Goal: Information Seeking & Learning: Learn about a topic

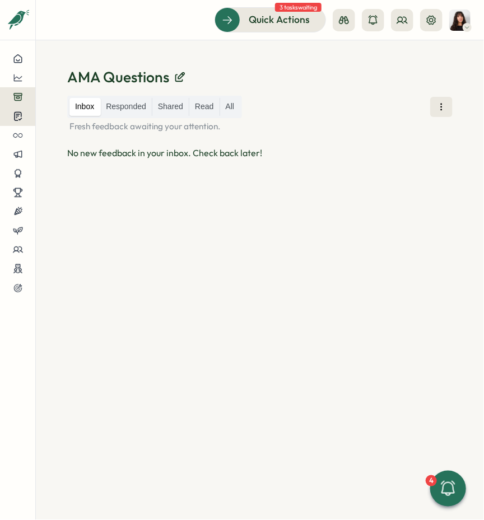
click at [16, 120] on icon at bounding box center [17, 117] width 7 height 8
click at [12, 78] on div at bounding box center [17, 78] width 17 height 10
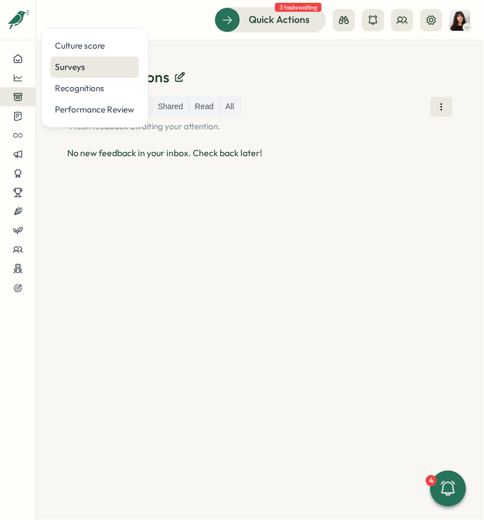
click at [67, 63] on div "Surveys" at bounding box center [94, 67] width 79 height 12
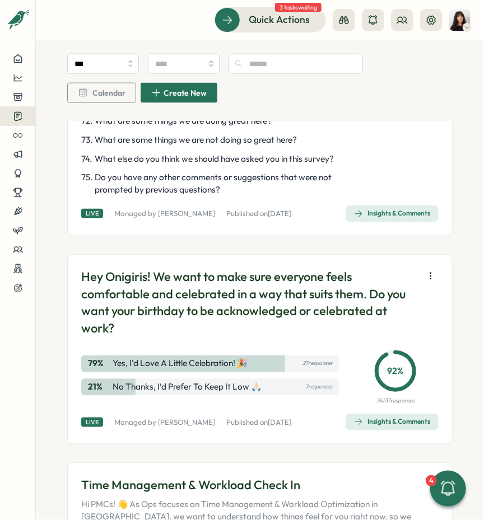
scroll to position [2591, 0]
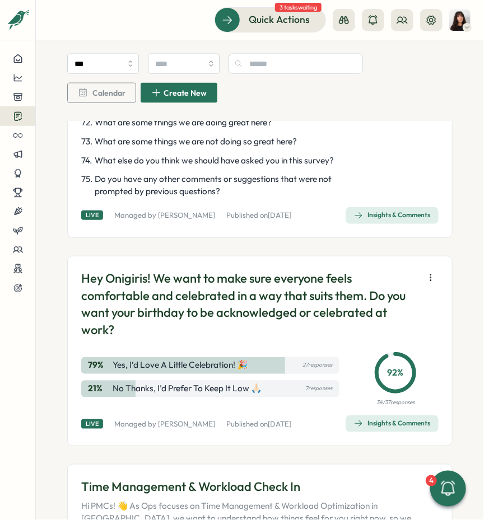
click at [425, 272] on icon "button" at bounding box center [430, 277] width 11 height 11
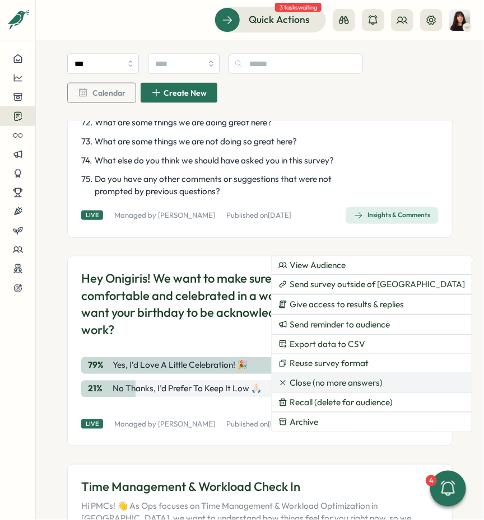
click at [361, 384] on span "Close (no more answers)" at bounding box center [335, 383] width 93 height 10
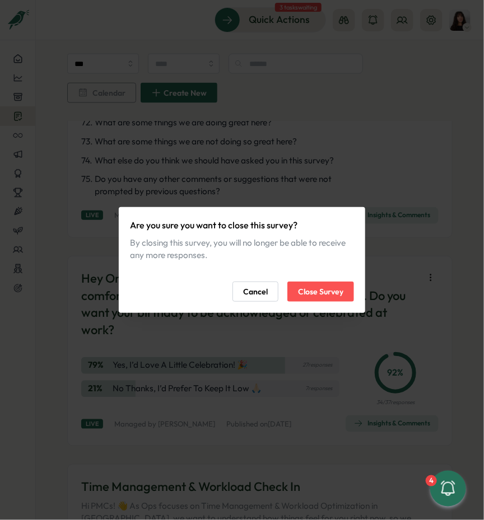
click at [265, 292] on span "Cancel" at bounding box center [255, 291] width 25 height 19
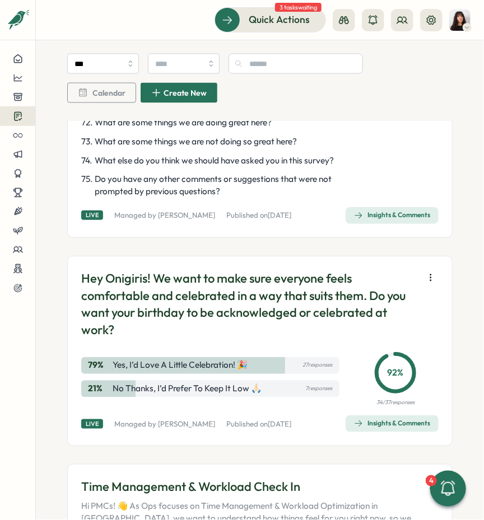
click at [425, 270] on button "button" at bounding box center [431, 278] width 16 height 16
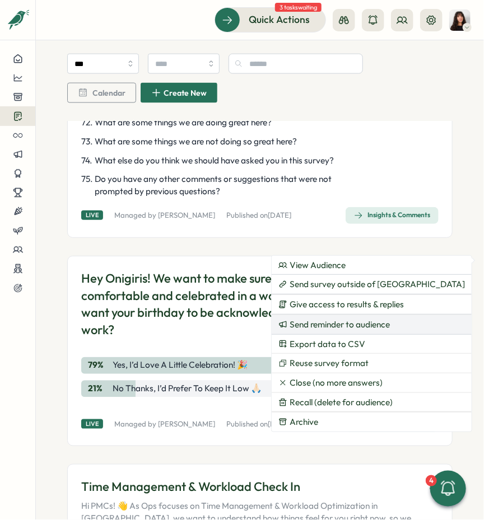
click at [377, 321] on span "Send reminder to audience" at bounding box center [339, 325] width 100 height 10
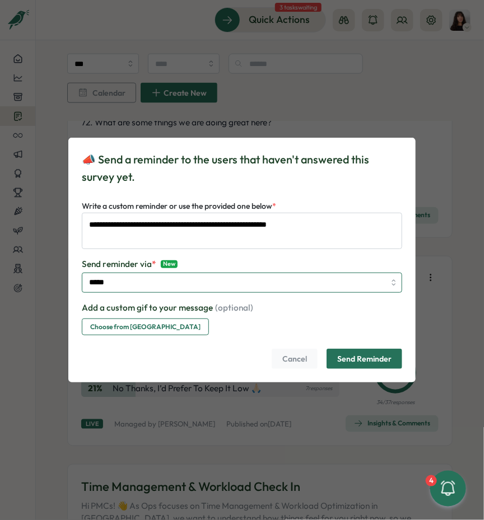
click at [160, 283] on input "*****" at bounding box center [242, 283] width 320 height 20
click at [295, 353] on span "Cancel" at bounding box center [294, 358] width 25 height 19
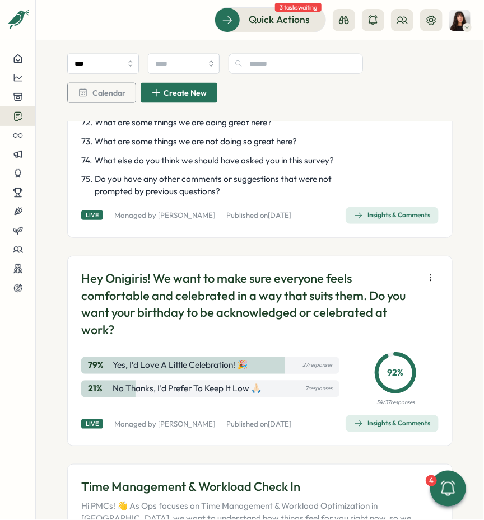
click at [431, 270] on button "button" at bounding box center [431, 278] width 16 height 16
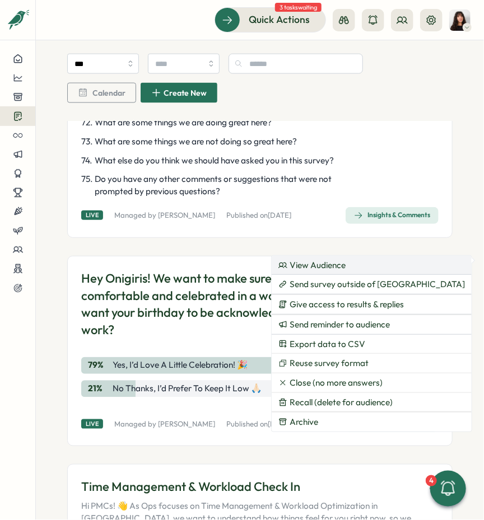
click at [361, 269] on button "View Audience" at bounding box center [372, 265] width 200 height 19
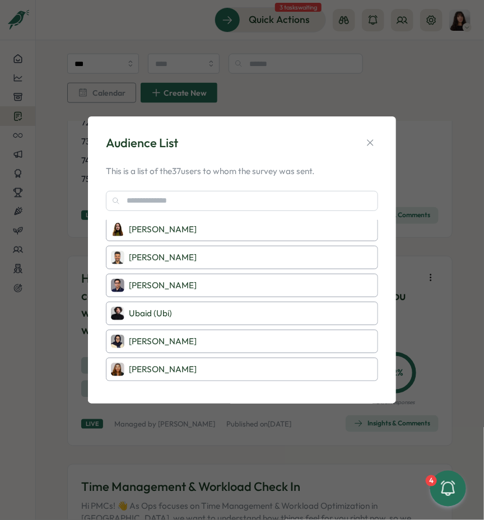
scroll to position [0, 0]
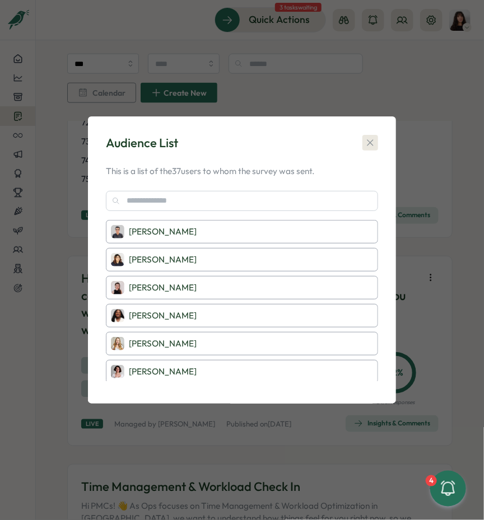
click at [372, 137] on button "button" at bounding box center [370, 143] width 16 height 16
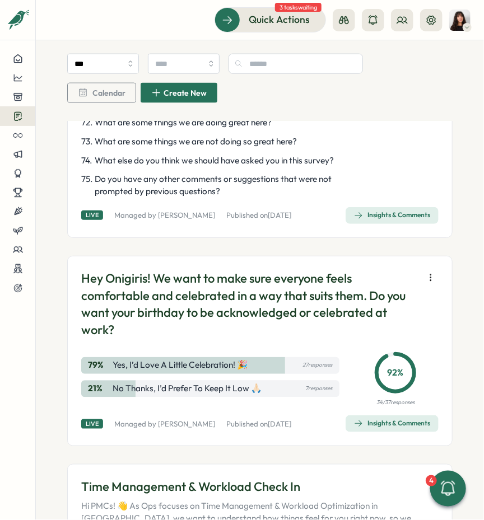
click at [425, 272] on icon "button" at bounding box center [430, 277] width 11 height 11
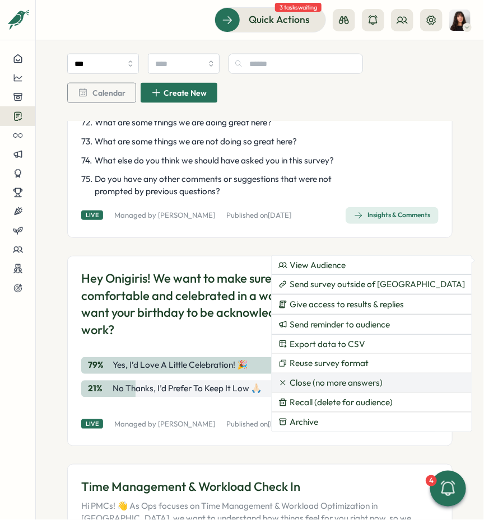
click at [371, 380] on span "Close (no more answers)" at bounding box center [335, 383] width 93 height 10
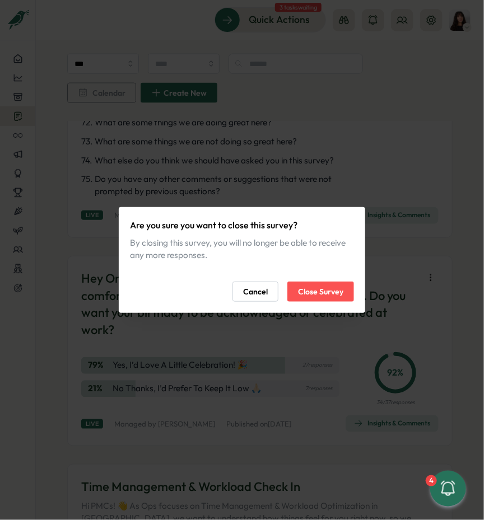
click at [320, 289] on span "Close Survey" at bounding box center [320, 291] width 45 height 19
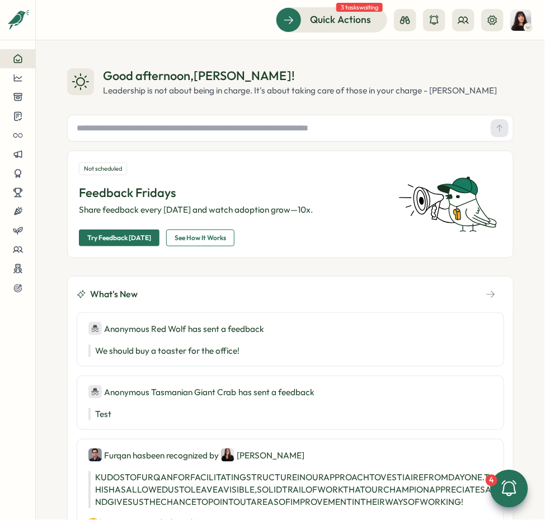
click at [505, 483] on icon at bounding box center [509, 488] width 15 height 16
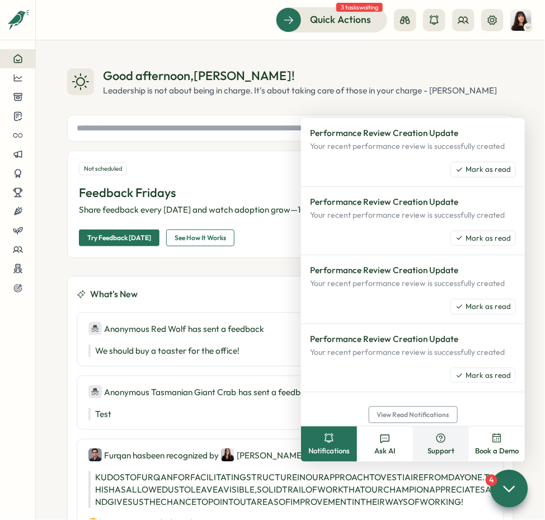
click at [446, 438] on circle at bounding box center [441, 438] width 8 height 8
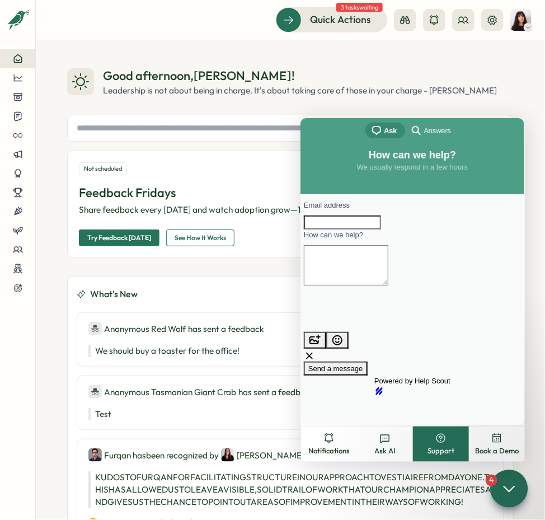
click at [434, 130] on span "Answers" at bounding box center [436, 130] width 27 height 11
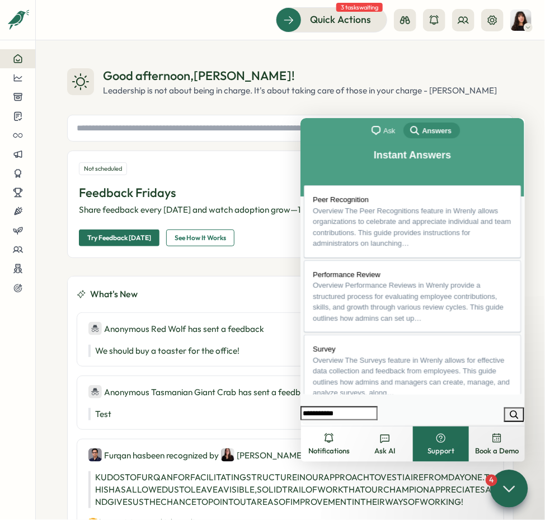
type input "**********"
click button "search" at bounding box center [514, 414] width 20 height 15
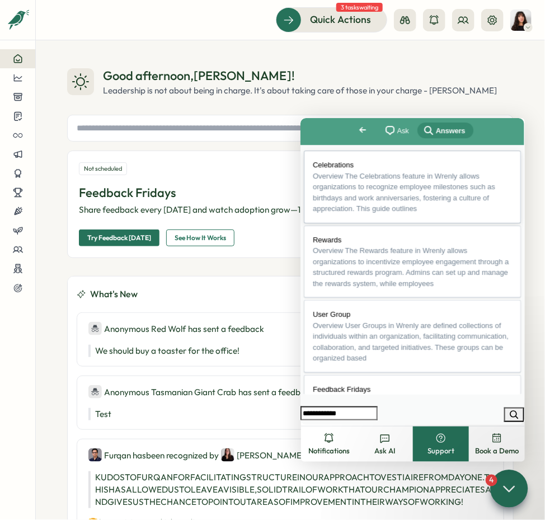
click at [347, 172] on link "Celebrations Overview The Celebrations feature in Wrenly allows organizations t…" at bounding box center [411, 186] width 217 height 73
click at [323, 441] on button "u" at bounding box center [312, 449] width 22 height 17
click at [350, 507] on h2 "Overview" at bounding box center [412, 513] width 223 height 12
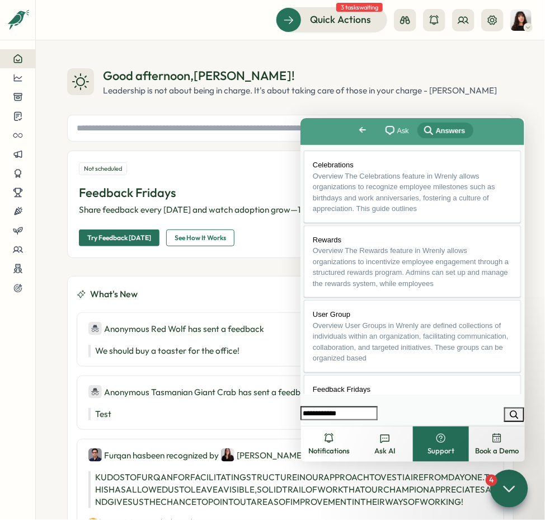
click at [350, 459] on h1 "Celebrations" at bounding box center [412, 471] width 223 height 25
click at [17, 217] on button at bounding box center [17, 211] width 35 height 19
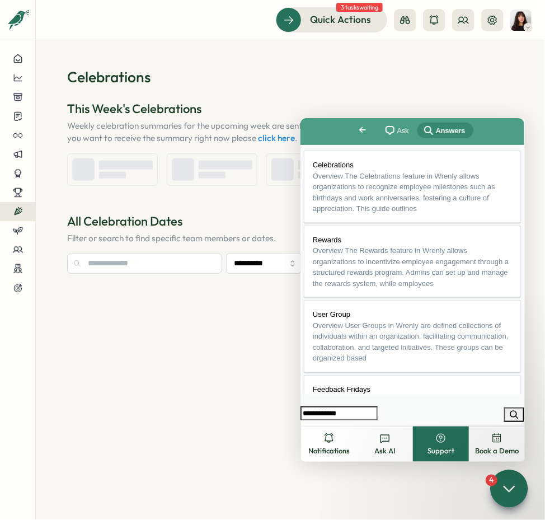
type input "**********"
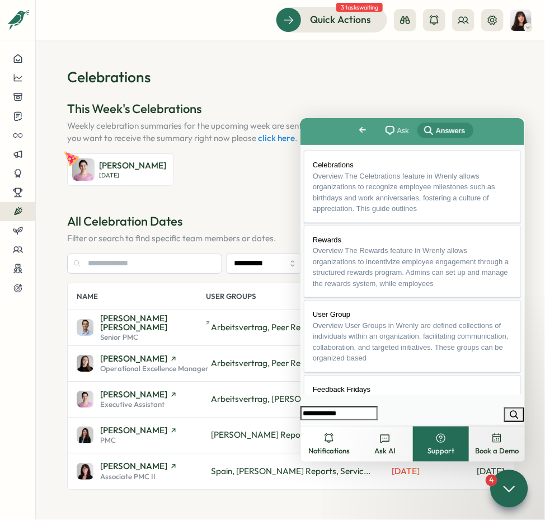
click at [321, 425] on button "Close" at bounding box center [311, 432] width 20 height 15
click at [489, 98] on div "**********" at bounding box center [290, 300] width 447 height 466
click at [500, 487] on div at bounding box center [509, 489] width 38 height 38
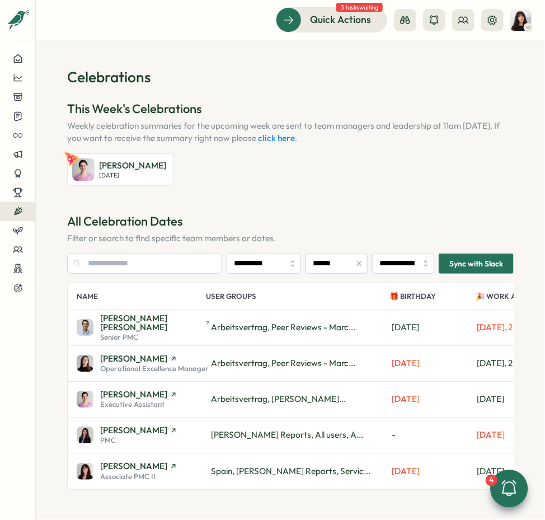
scroll to position [40, 0]
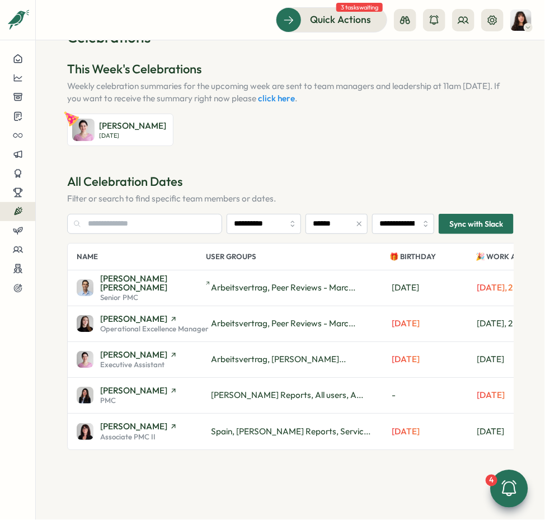
click at [281, 100] on button "click here" at bounding box center [276, 98] width 37 height 10
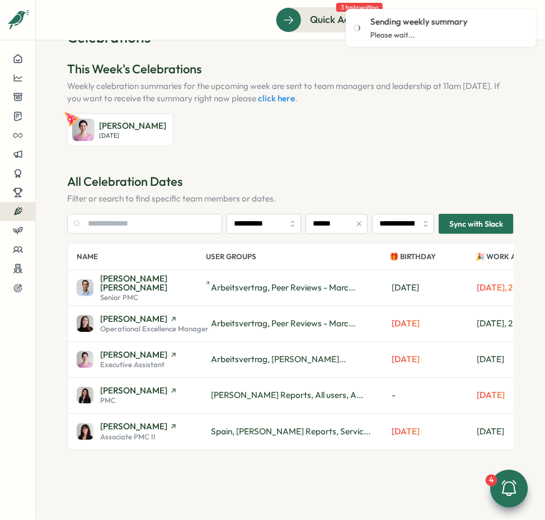
scroll to position [0, 0]
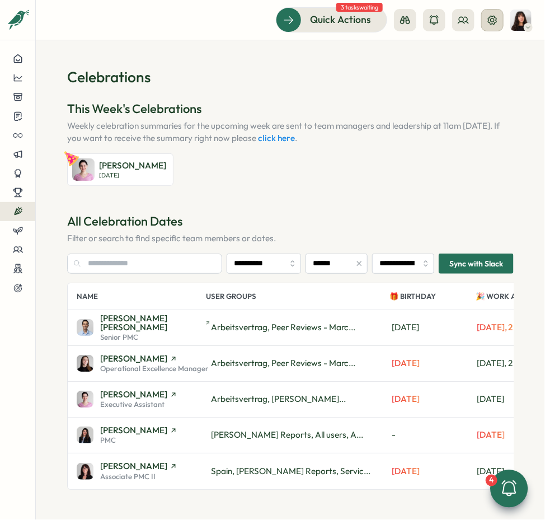
click at [496, 16] on icon at bounding box center [492, 20] width 11 height 11
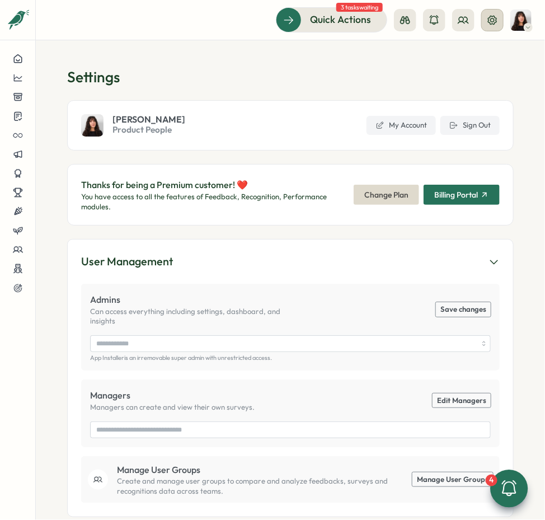
type input "**********"
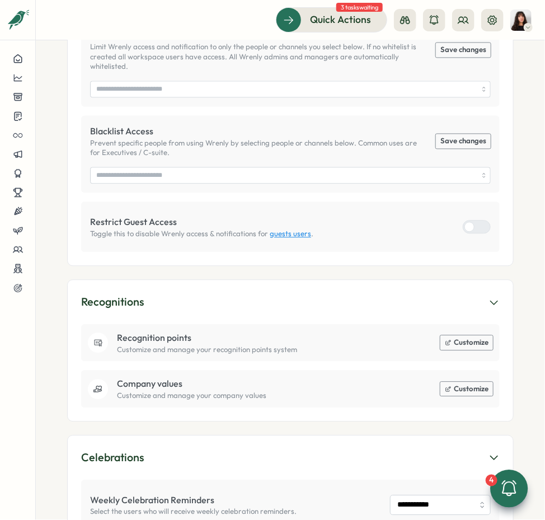
scroll to position [722, 0]
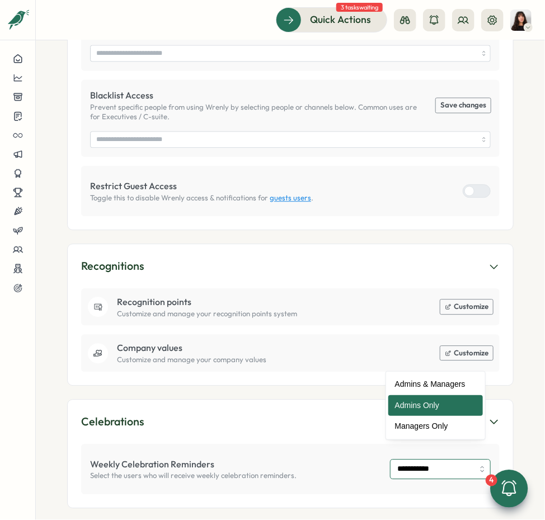
click at [429, 459] on input "**********" at bounding box center [440, 469] width 101 height 20
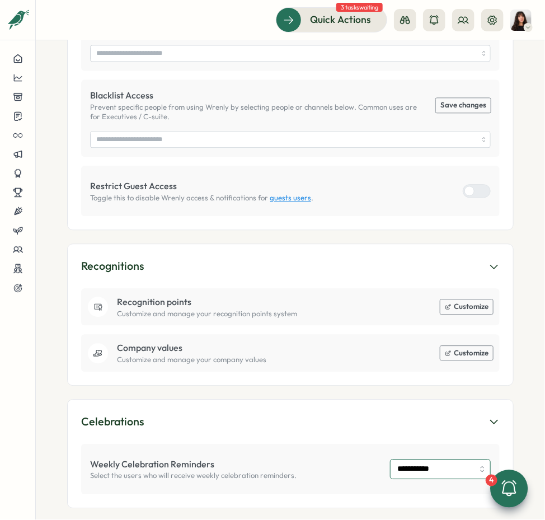
click at [429, 459] on input "**********" at bounding box center [440, 469] width 101 height 20
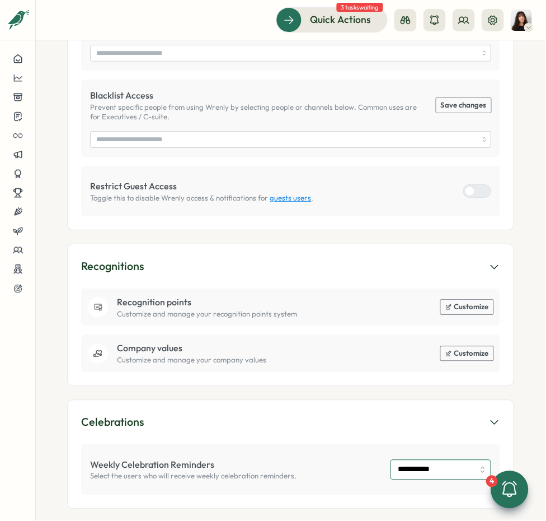
scroll to position [0, 0]
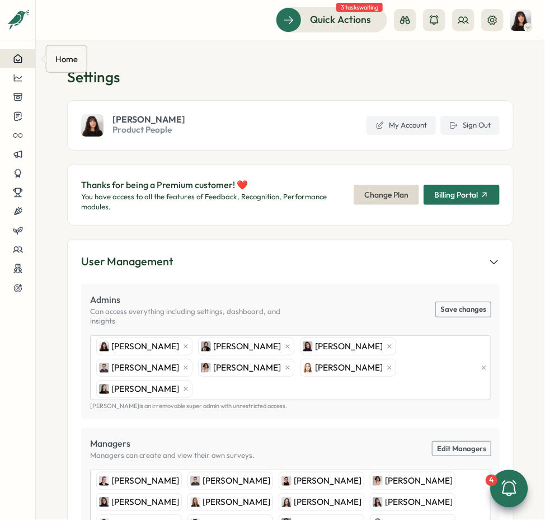
click at [24, 66] on button at bounding box center [17, 58] width 35 height 19
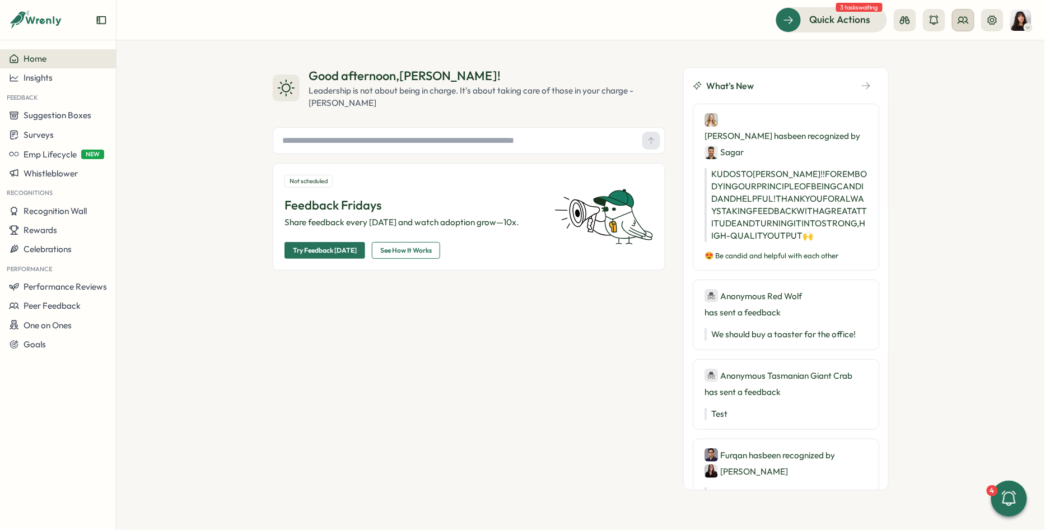
click at [954, 16] on button at bounding box center [963, 20] width 22 height 22
click at [957, 58] on div "Org Members" at bounding box center [964, 55] width 71 height 12
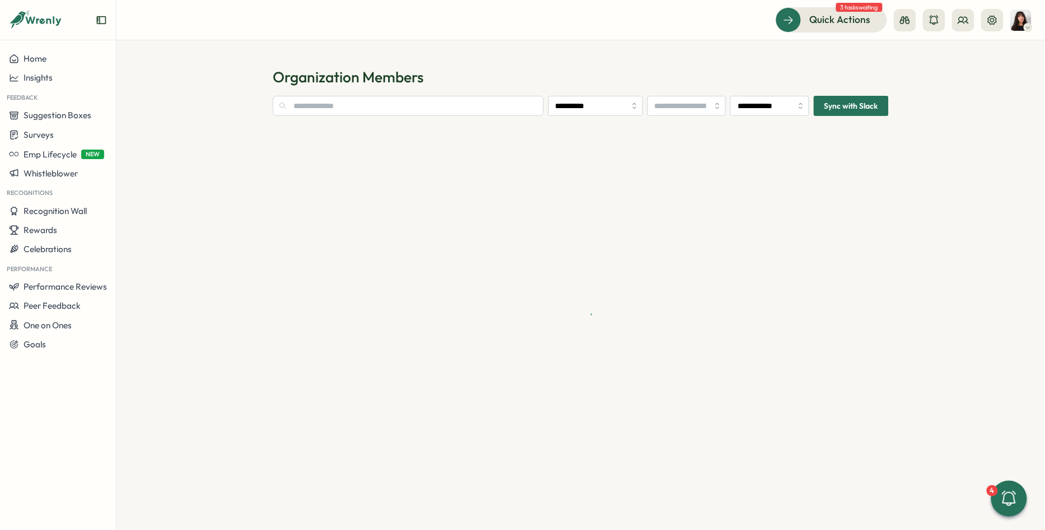
type input "**********"
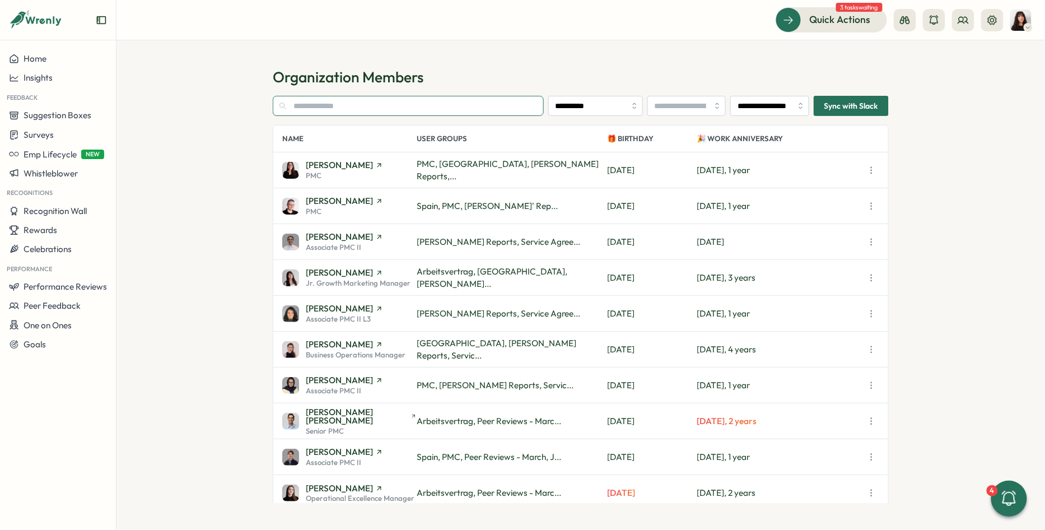
click at [419, 106] on input "text" at bounding box center [408, 106] width 271 height 20
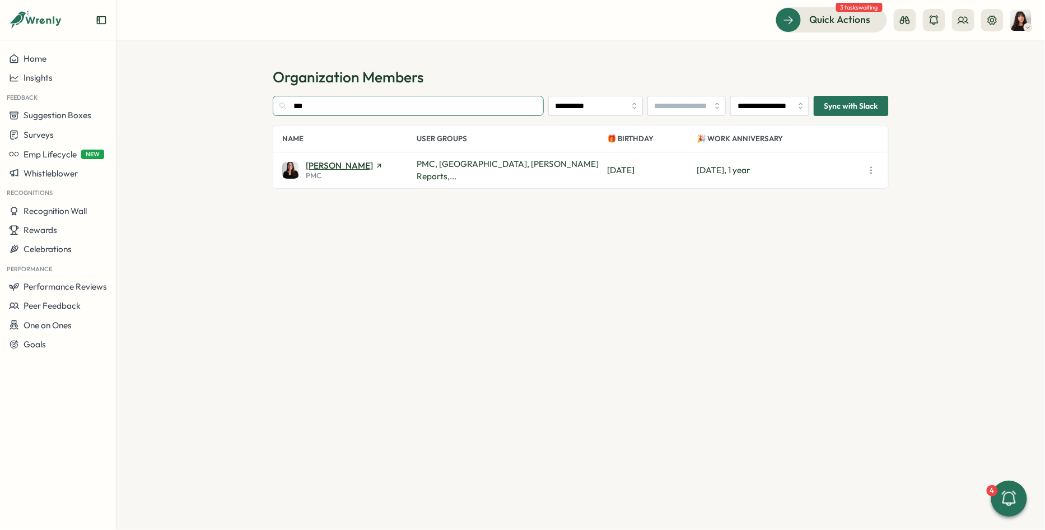
type input "***"
click at [324, 165] on span "Adriana Fosca" at bounding box center [339, 165] width 67 height 8
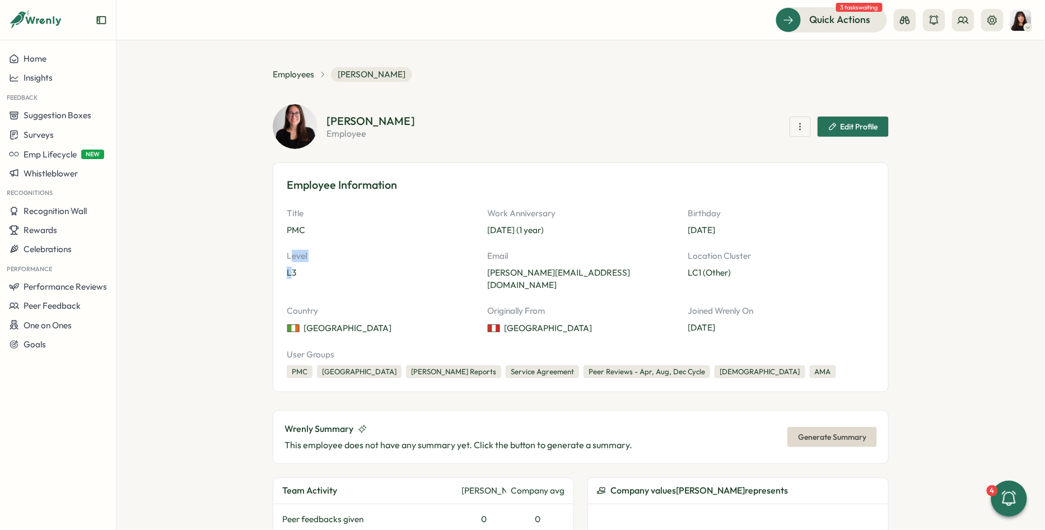
drag, startPoint x: 290, startPoint y: 275, endPoint x: 290, endPoint y: 258, distance: 16.8
click at [290, 258] on div "Level L3" at bounding box center [380, 270] width 187 height 41
click at [322, 259] on p "Level" at bounding box center [380, 256] width 187 height 12
click at [859, 119] on span "Edit Profile" at bounding box center [853, 126] width 50 height 19
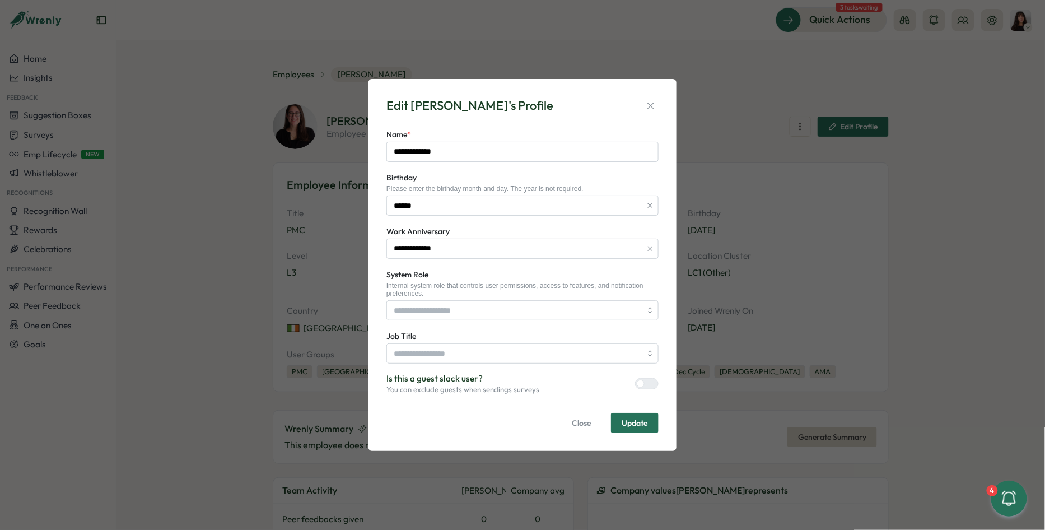
type input "***"
click at [656, 105] on icon "button" at bounding box center [650, 105] width 11 height 11
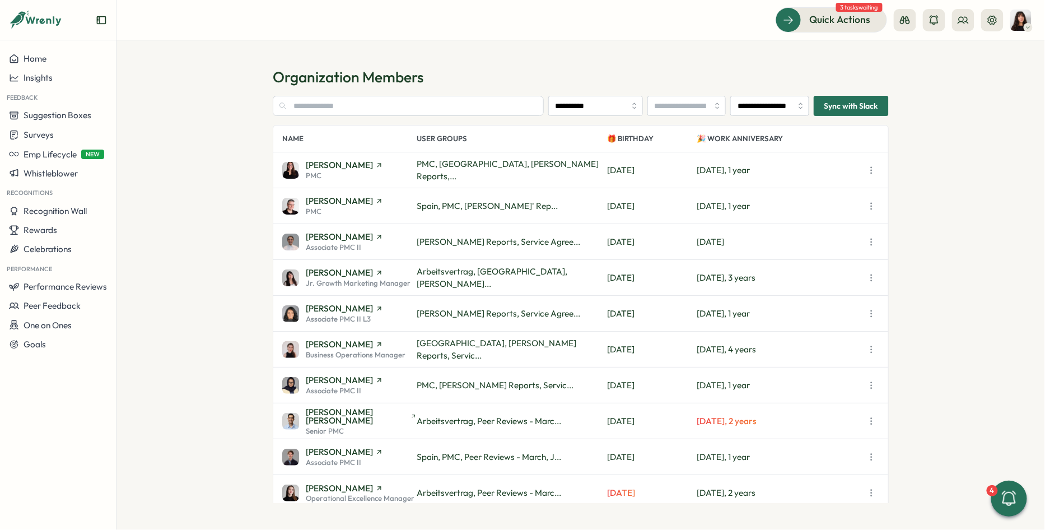
click at [876, 168] on icon "button" at bounding box center [870, 170] width 11 height 11
click at [945, 188] on section "**********" at bounding box center [580, 284] width 928 height 489
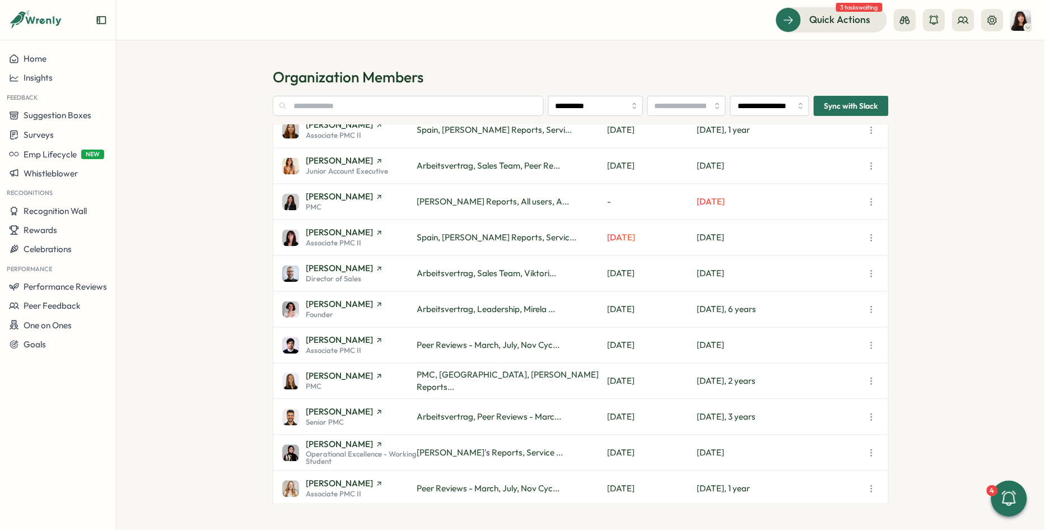
scroll to position [787, 0]
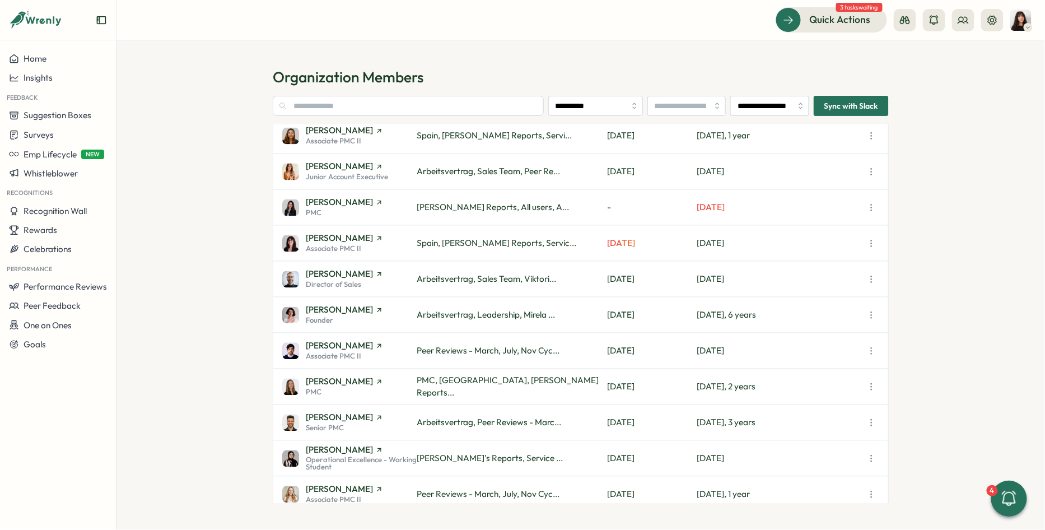
click at [646, 245] on p "Sun, Aug 24" at bounding box center [652, 243] width 90 height 12
click at [873, 246] on icon "button" at bounding box center [870, 243] width 11 height 11
click at [928, 249] on section "**********" at bounding box center [580, 284] width 928 height 489
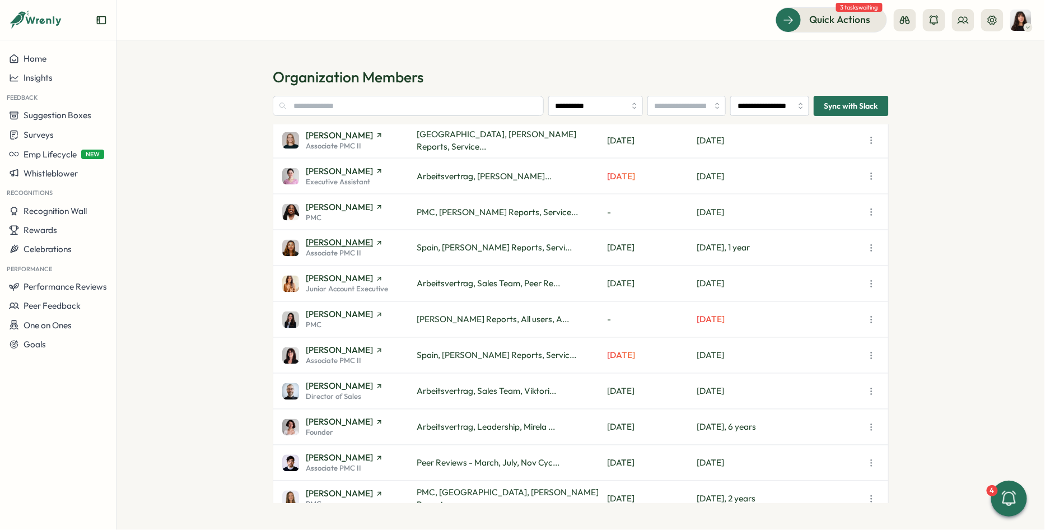
scroll to position [663, 0]
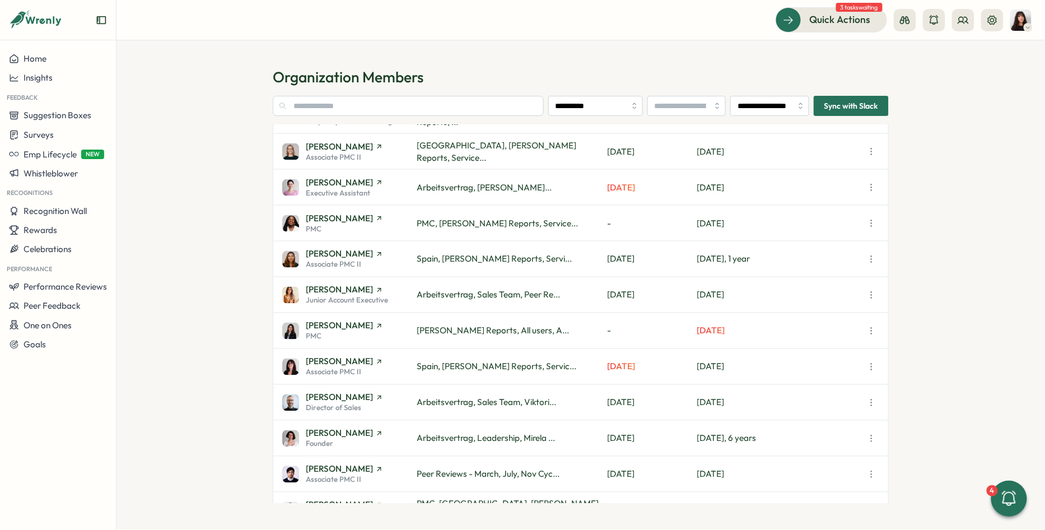
click at [868, 223] on icon "button" at bounding box center [870, 223] width 11 height 11
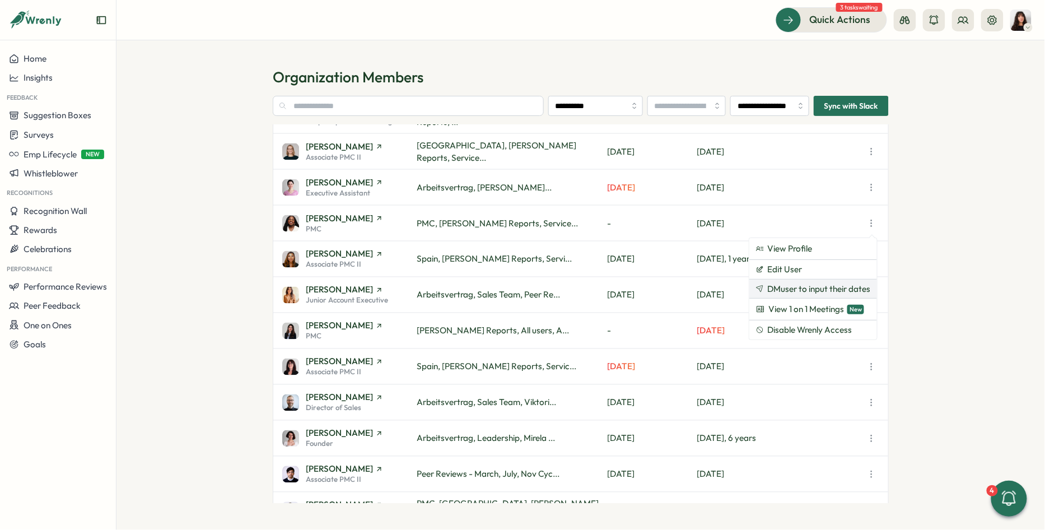
click at [817, 289] on span "DM user to input their dates" at bounding box center [818, 289] width 103 height 10
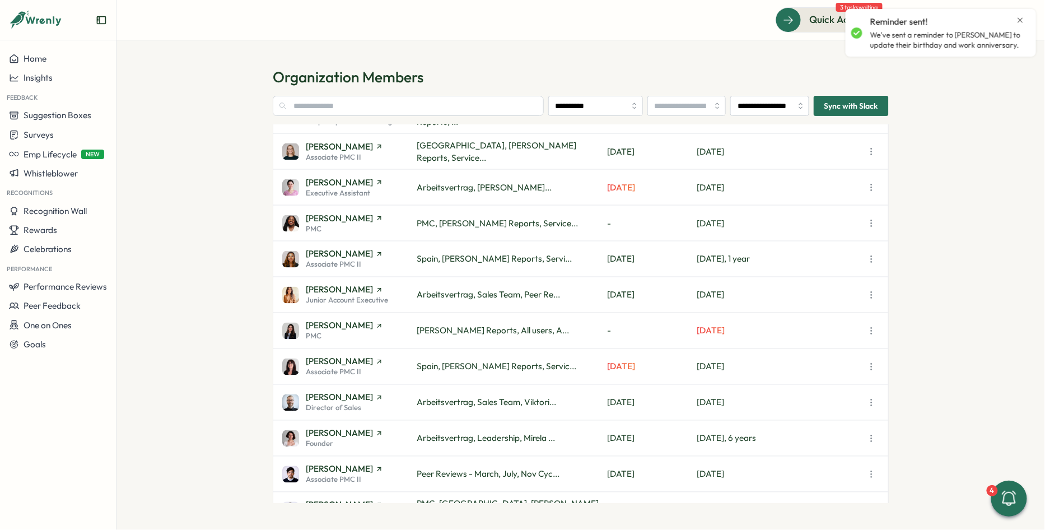
click at [944, 273] on section "**********" at bounding box center [580, 284] width 928 height 489
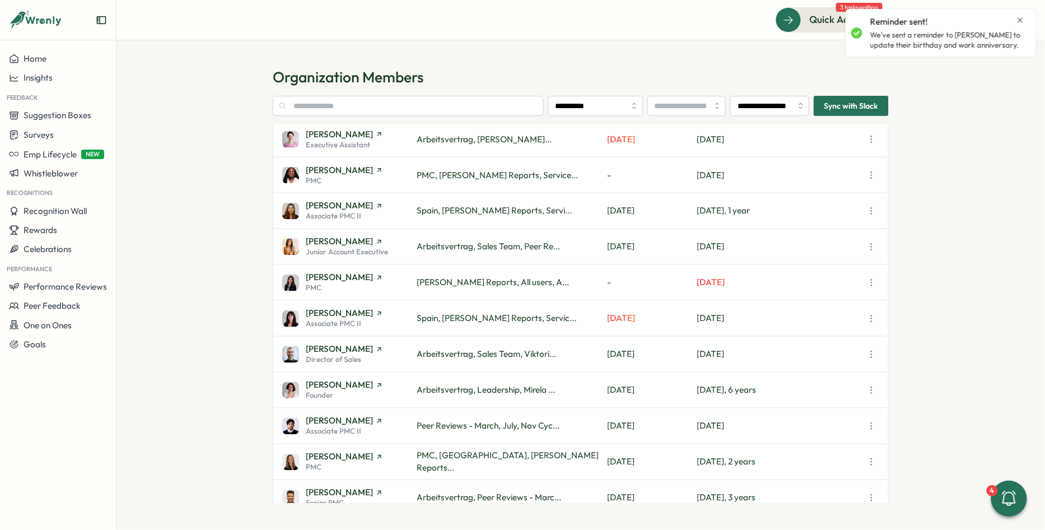
scroll to position [708, 0]
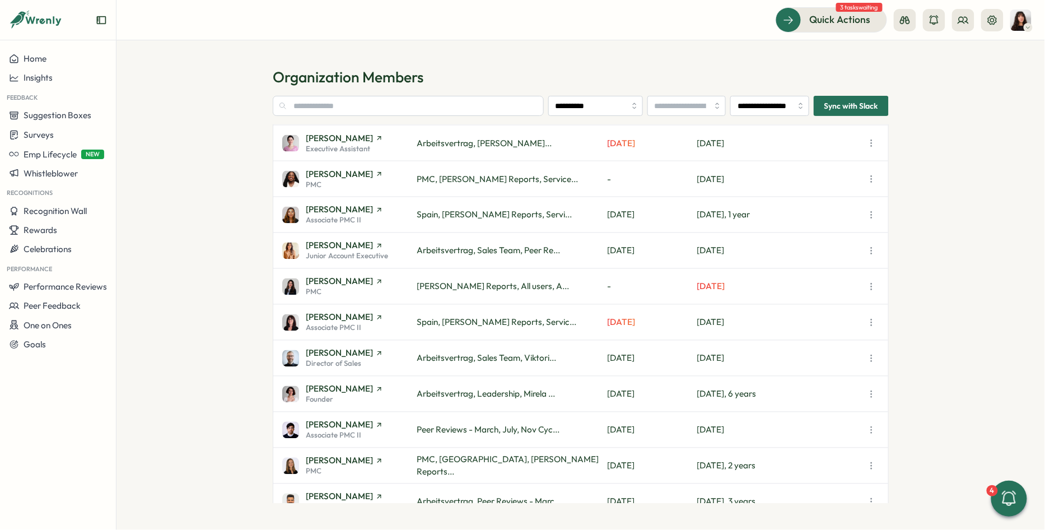
click at [874, 285] on icon "button" at bounding box center [870, 286] width 11 height 11
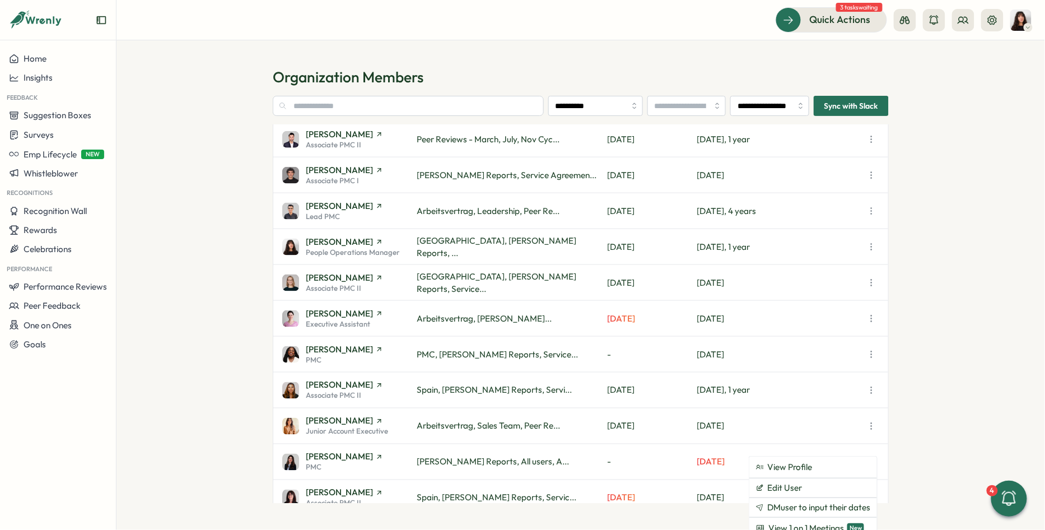
scroll to position [0, 0]
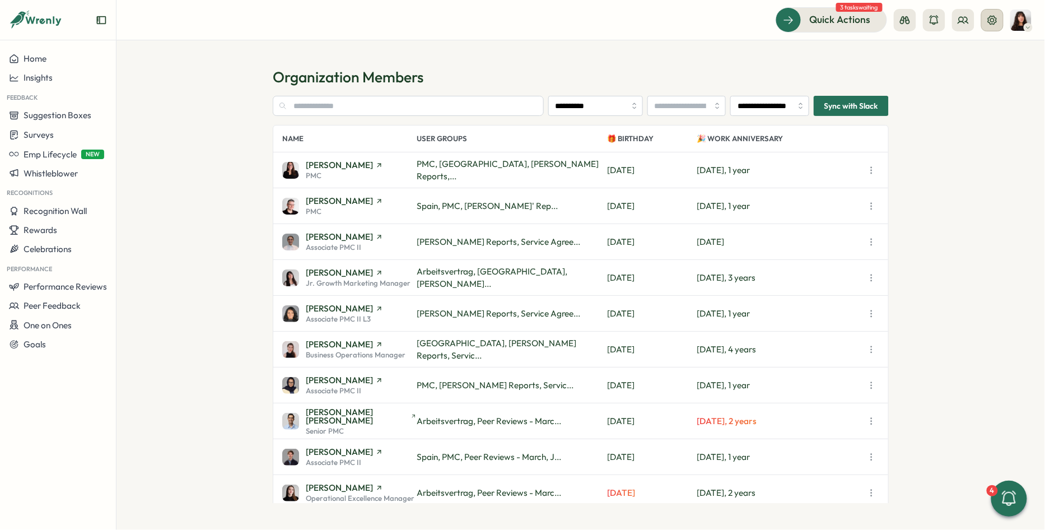
click at [990, 18] on icon at bounding box center [991, 20] width 11 height 11
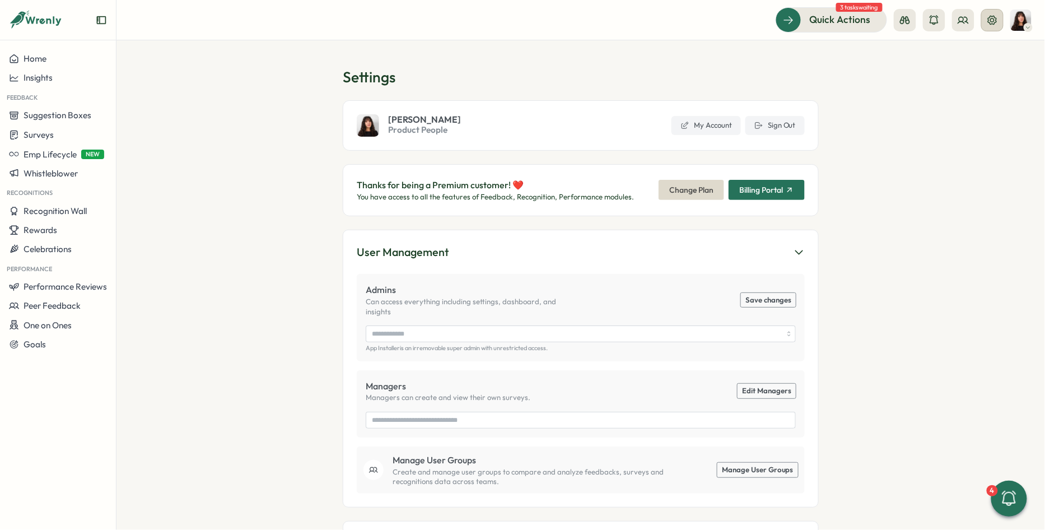
type input "**********"
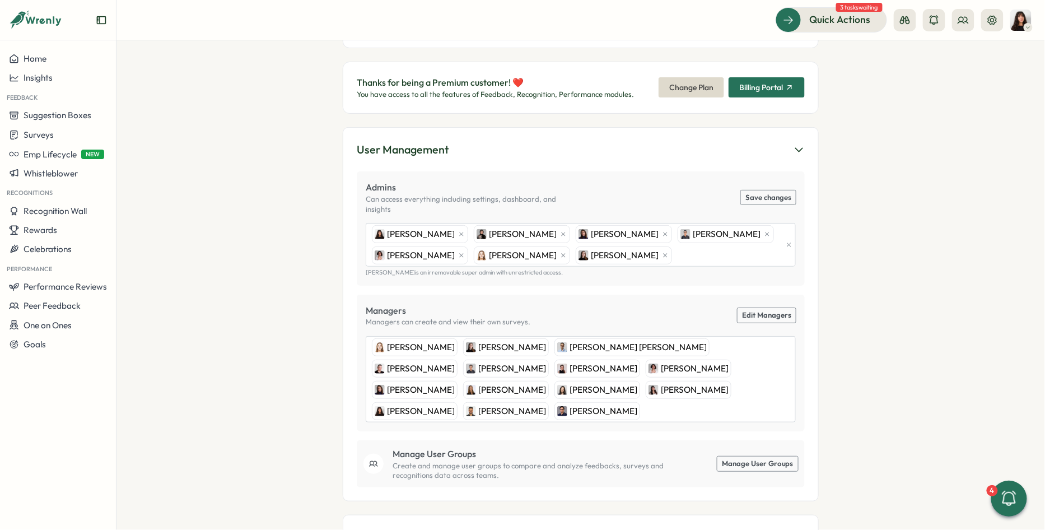
scroll to position [103, 0]
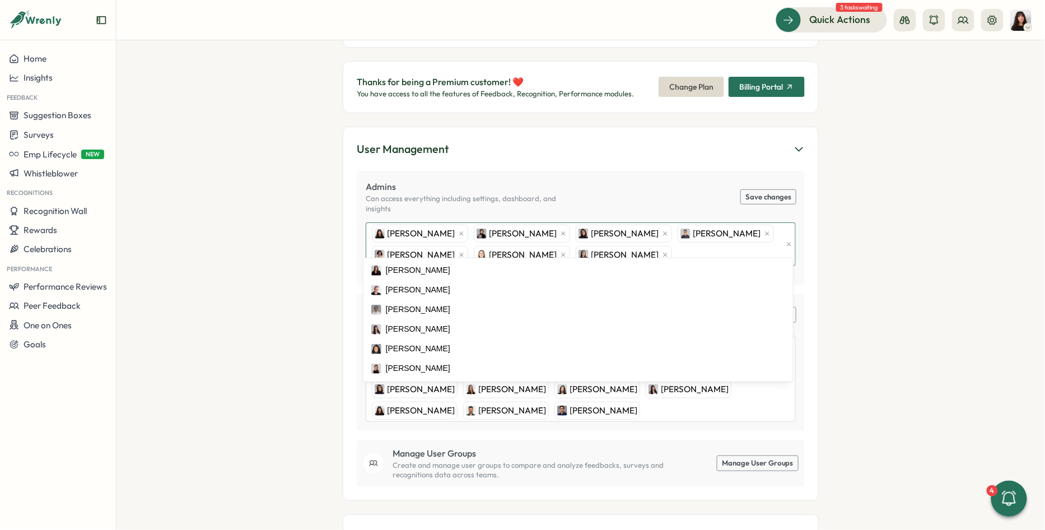
click at [611, 239] on div "Kelly Rosa Sana Naqvi Viktoria Korzhova Hasan Naqvi Mirela Mus Friederike Giese…" at bounding box center [575, 244] width 413 height 43
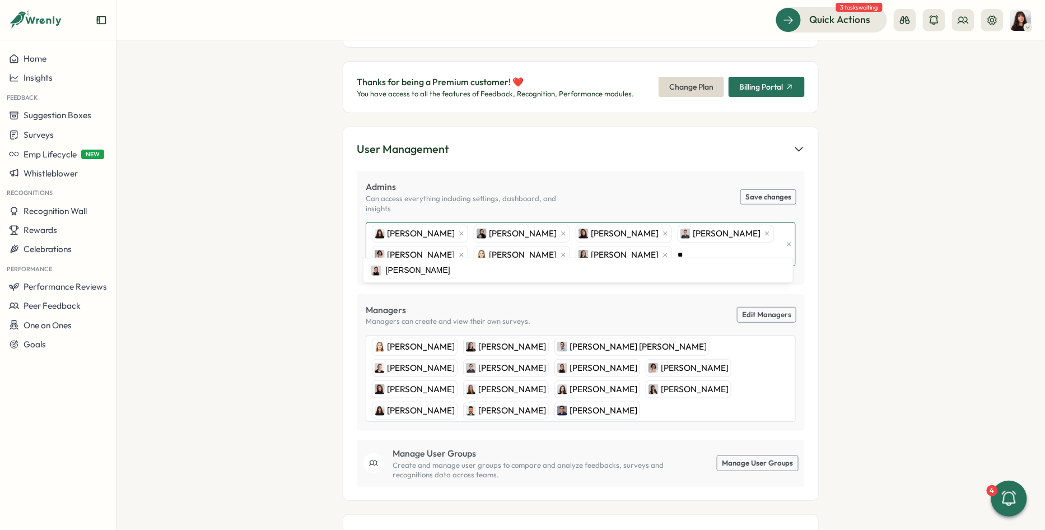
type input "***"
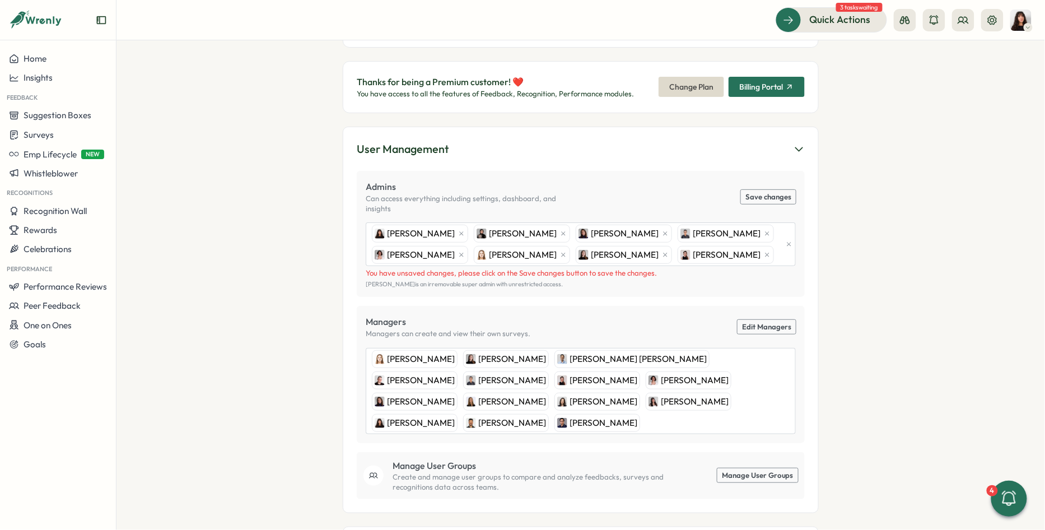
click at [779, 190] on button "Save changes" at bounding box center [768, 197] width 55 height 15
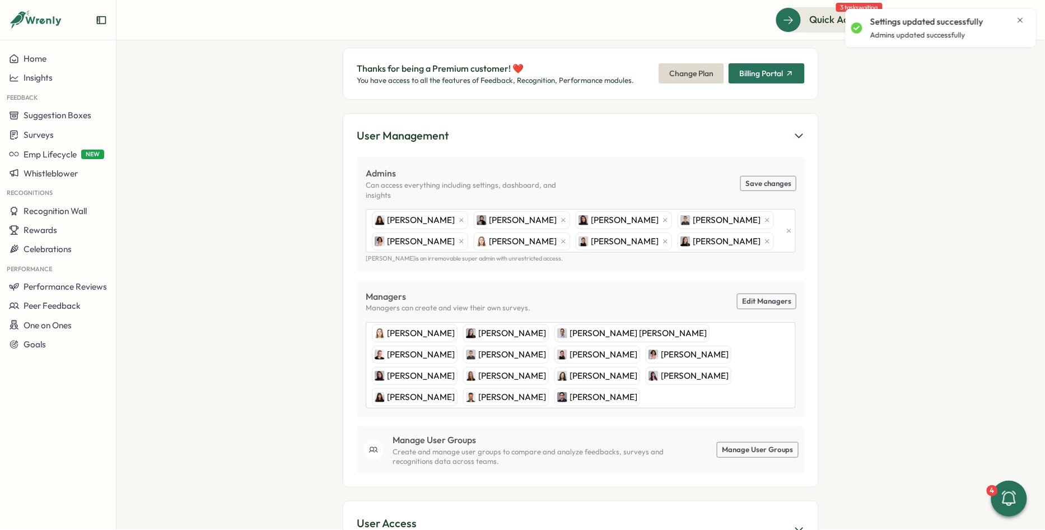
scroll to position [115, 0]
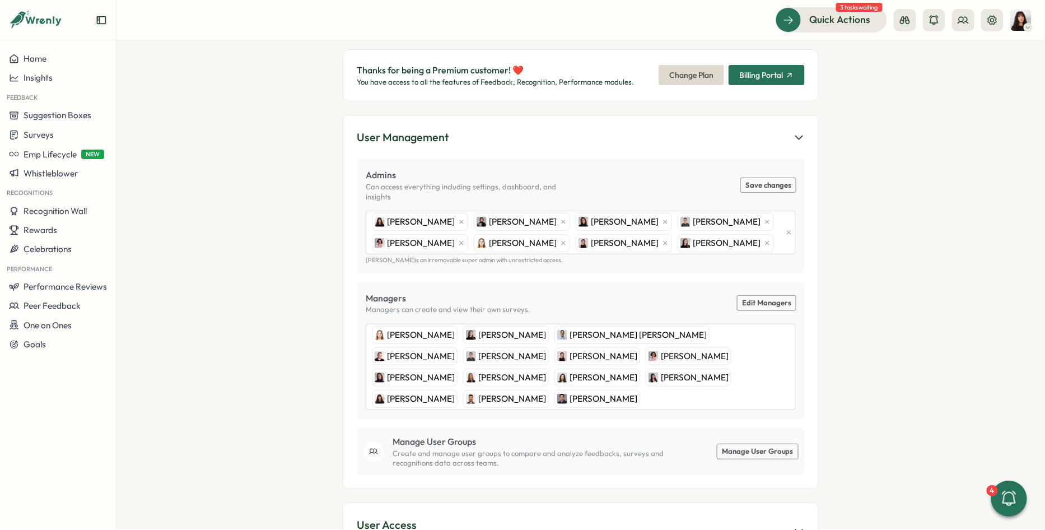
click at [1023, 25] on img at bounding box center [1020, 20] width 21 height 21
click at [996, 78] on div "My Activity" at bounding box center [1002, 76] width 55 height 12
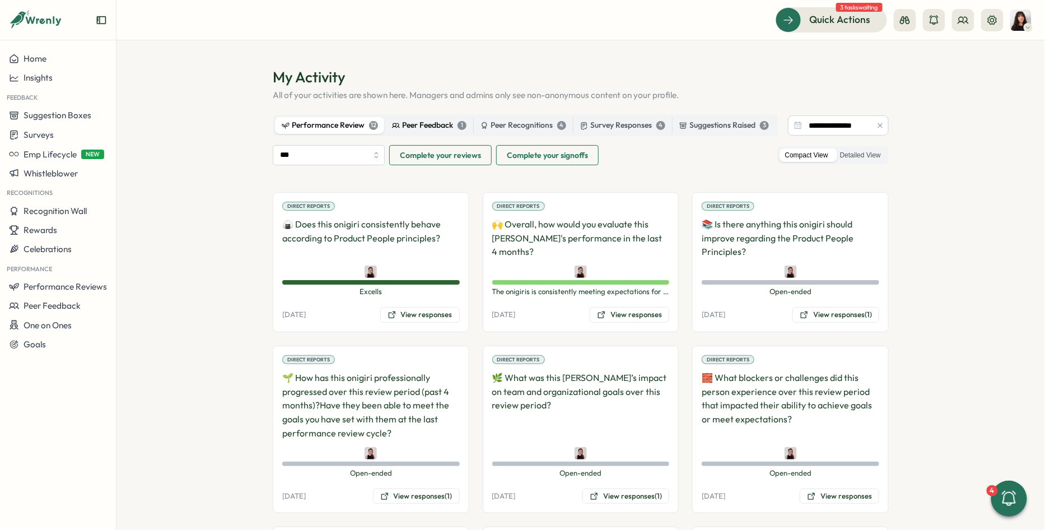
click at [429, 125] on div "Peer Feedback 1" at bounding box center [429, 125] width 74 height 12
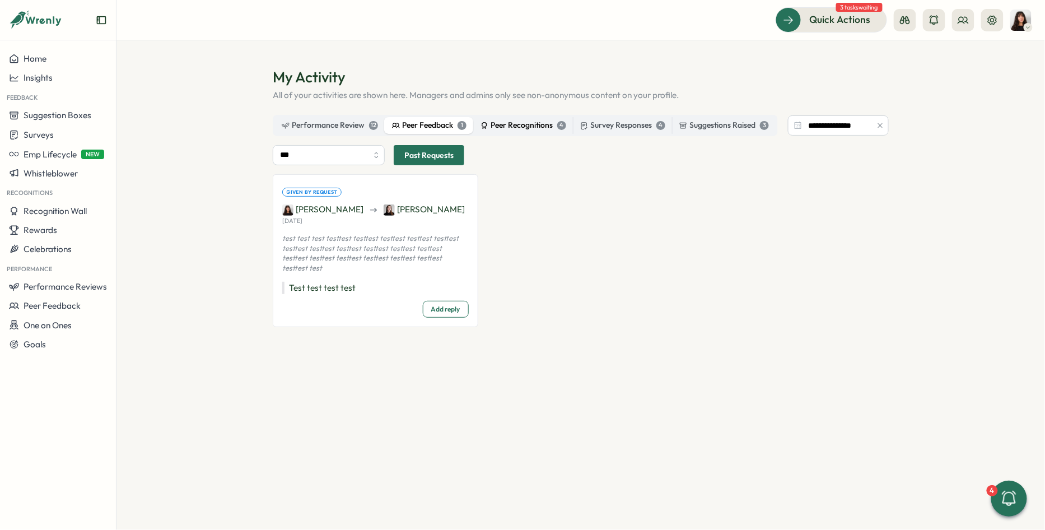
click at [511, 129] on div "Peer Recognitions 4" at bounding box center [523, 125] width 86 height 12
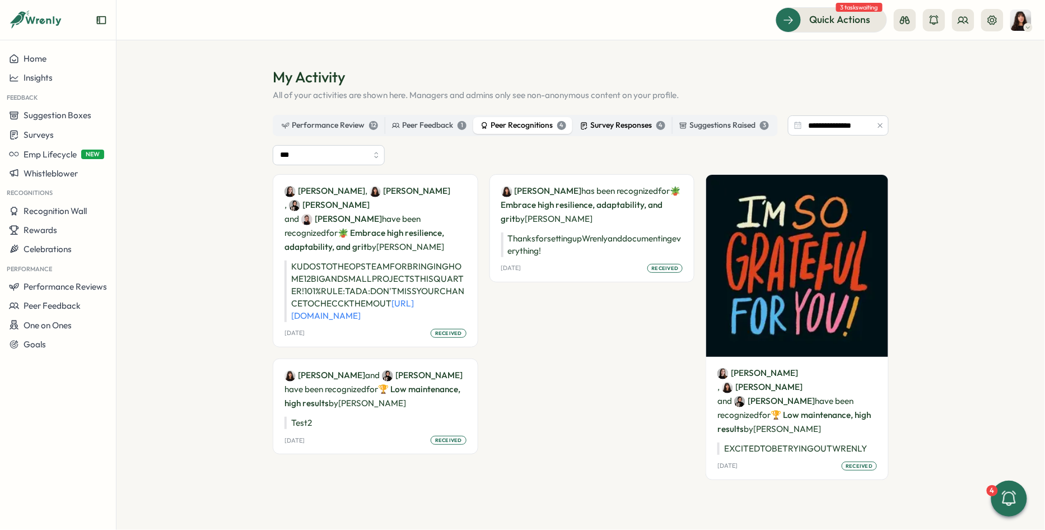
click at [619, 126] on div "Survey Responses 4" at bounding box center [622, 125] width 85 height 12
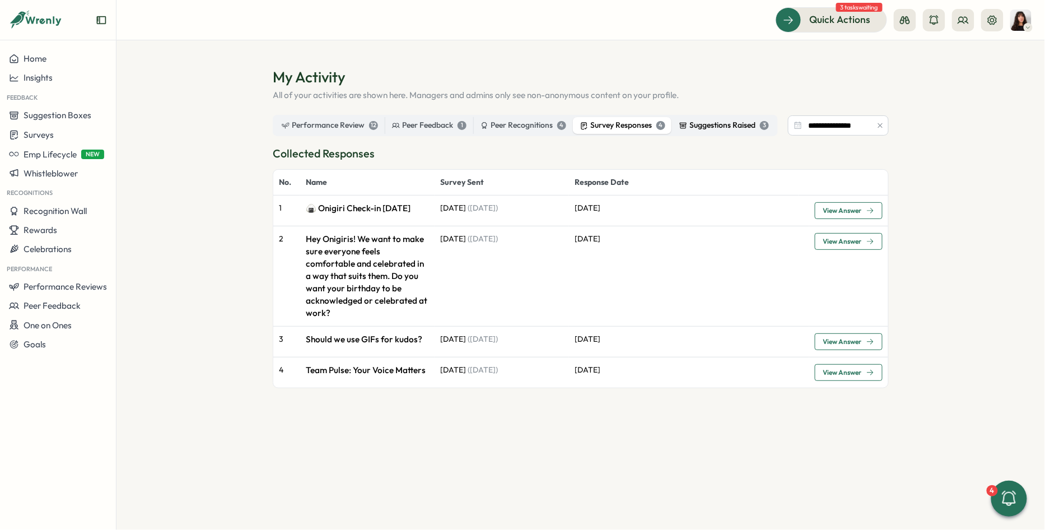
click at [721, 123] on div "Suggestions Raised 3" at bounding box center [724, 125] width 90 height 12
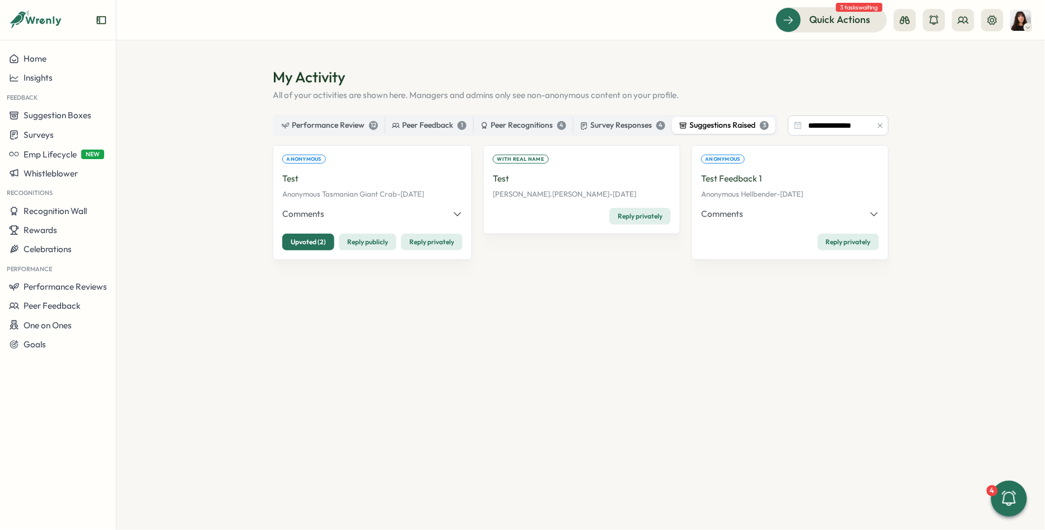
click at [457, 218] on icon "button" at bounding box center [457, 214] width 10 height 10
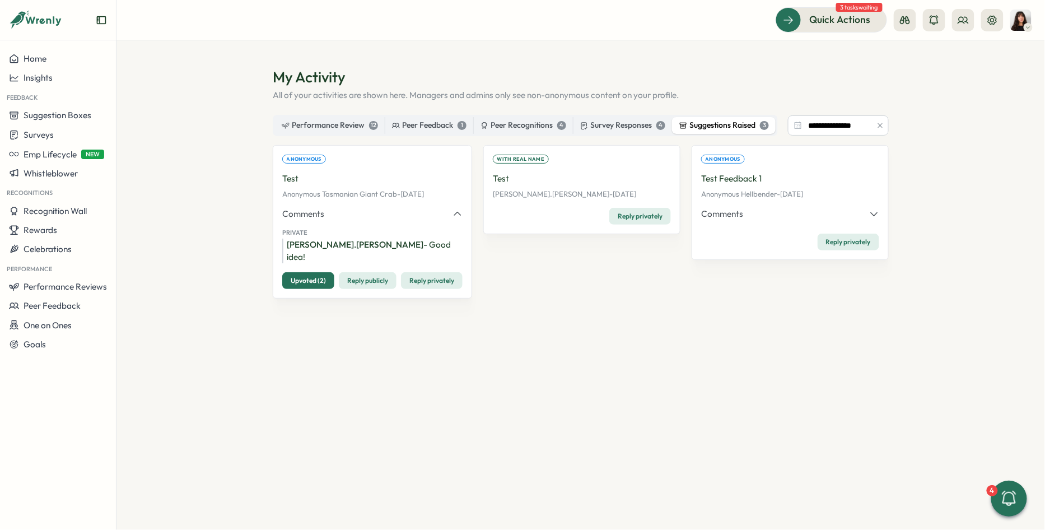
click at [457, 218] on icon "button" at bounding box center [457, 214] width 10 height 10
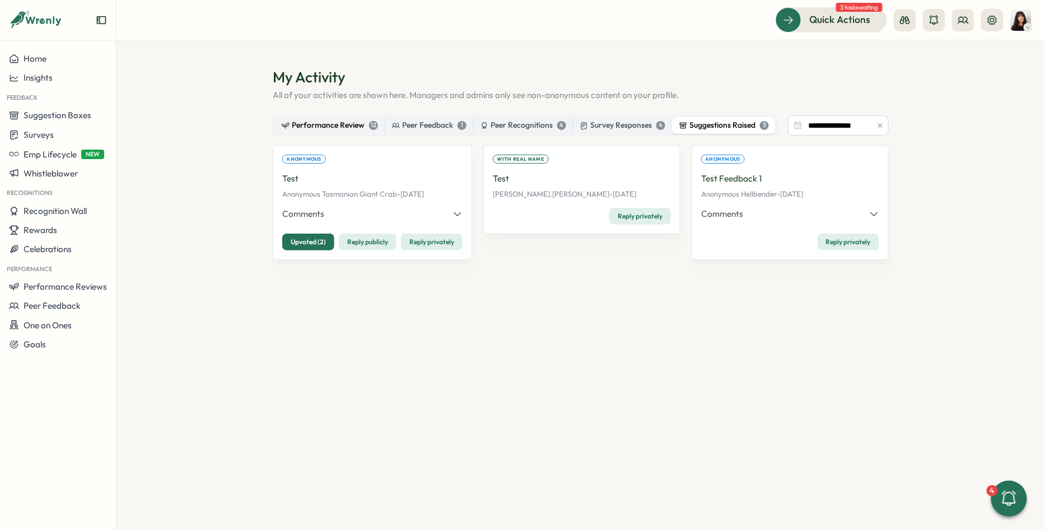
click at [305, 127] on div "Performance Review 12" at bounding box center [330, 125] width 96 height 12
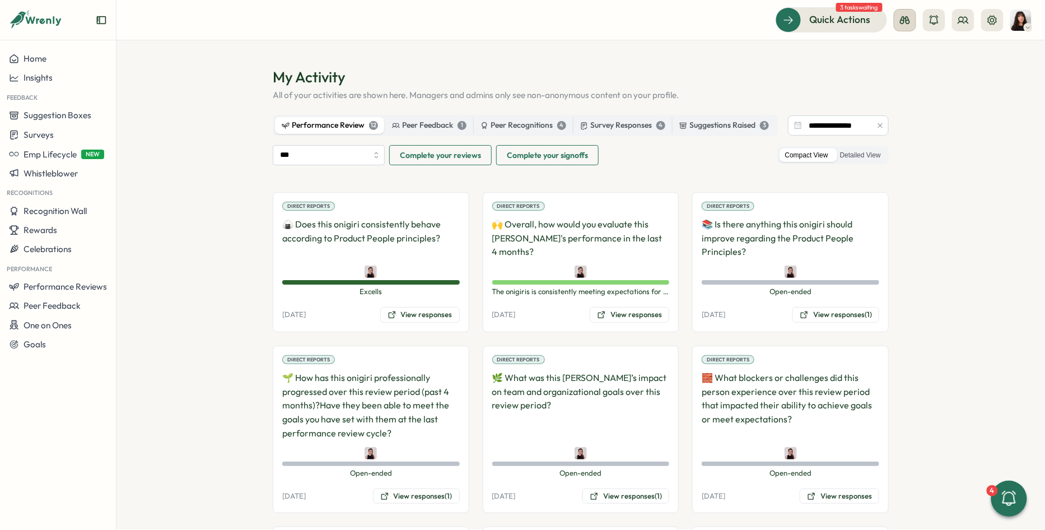
click at [907, 23] on icon at bounding box center [905, 20] width 10 height 8
click at [897, 100] on div "Employee View" at bounding box center [905, 102] width 76 height 12
click at [1007, 499] on icon at bounding box center [1008, 498] width 19 height 19
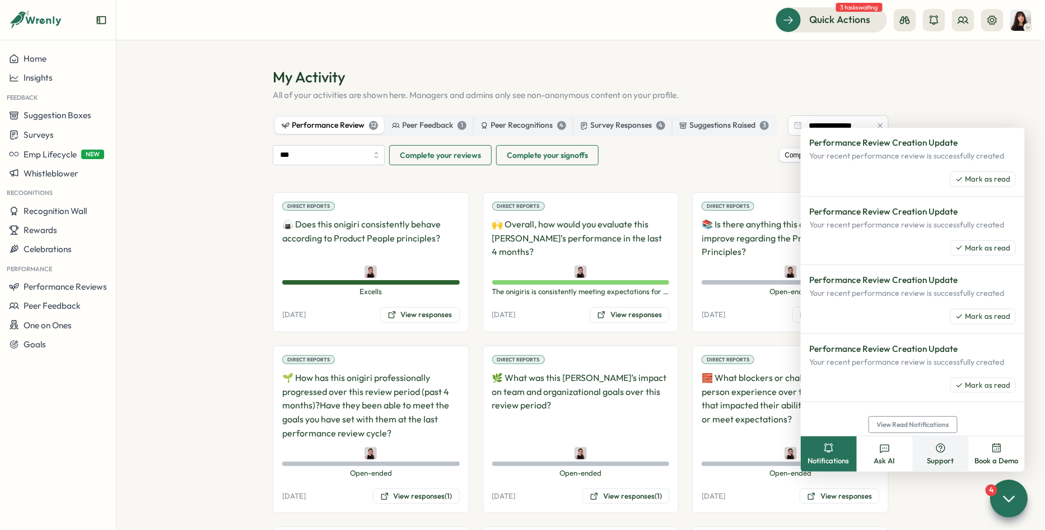
click at [947, 449] on button "Support" at bounding box center [940, 453] width 56 height 35
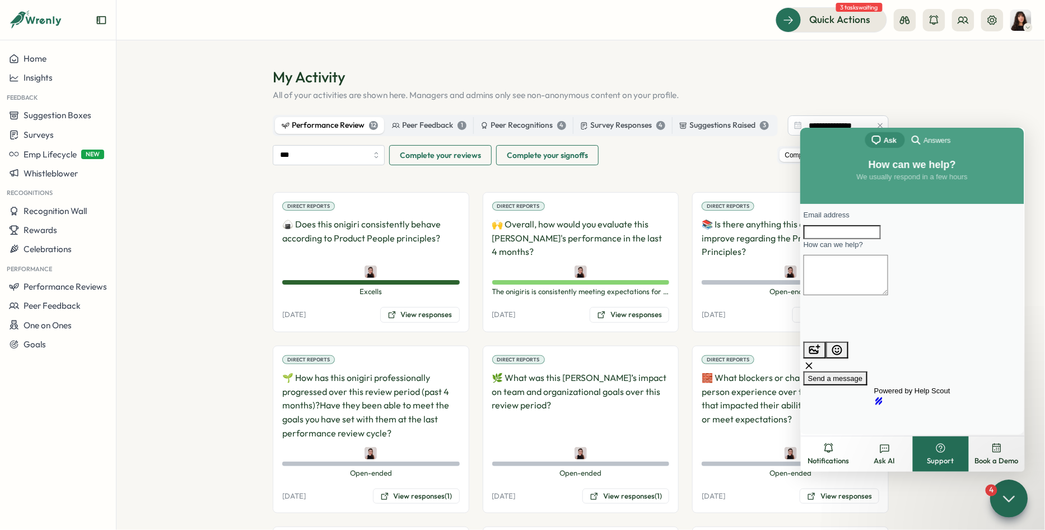
click at [933, 133] on link "search-medium Answers" at bounding box center [931, 140] width 54 height 16
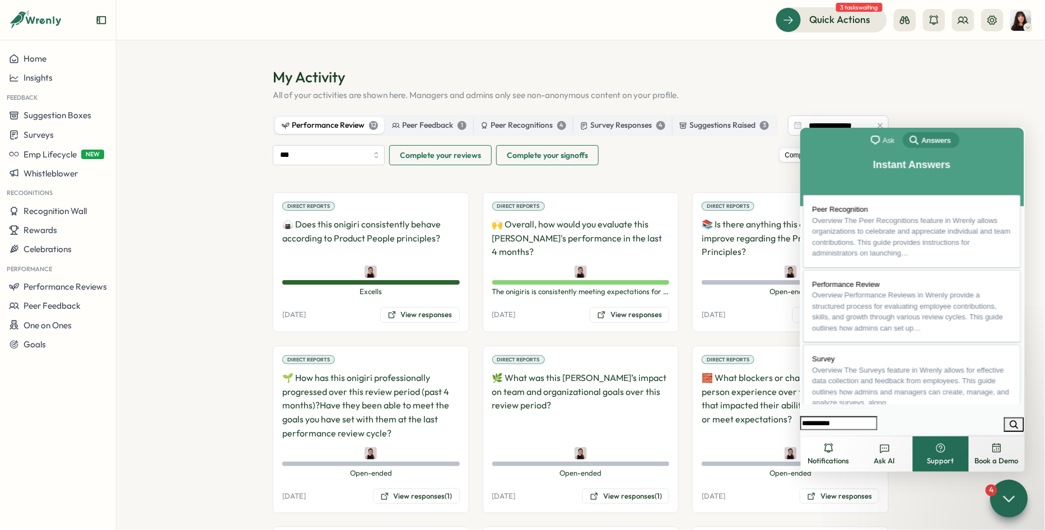
type input "**********"
click button "search" at bounding box center [1013, 423] width 20 height 15
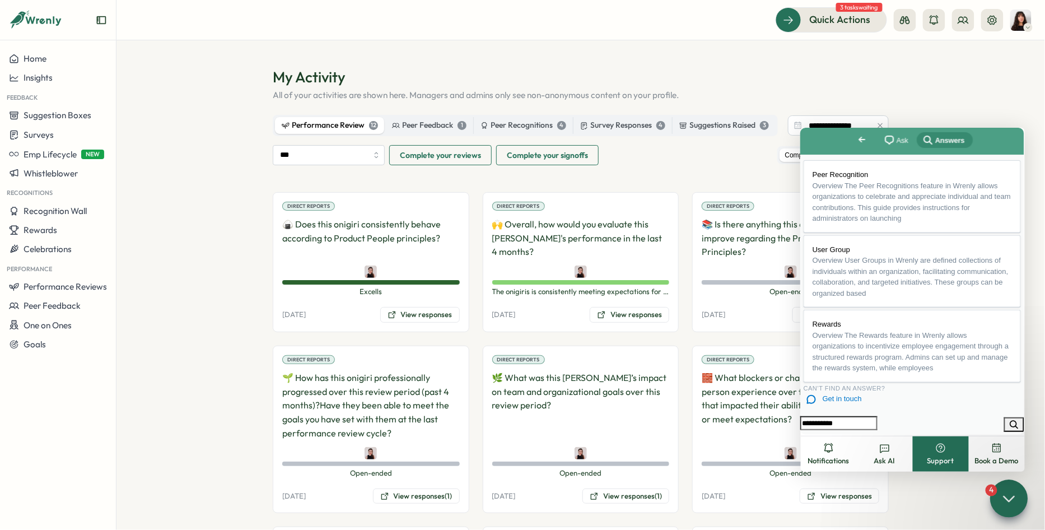
click at [1015, 503] on icon at bounding box center [1008, 498] width 16 height 16
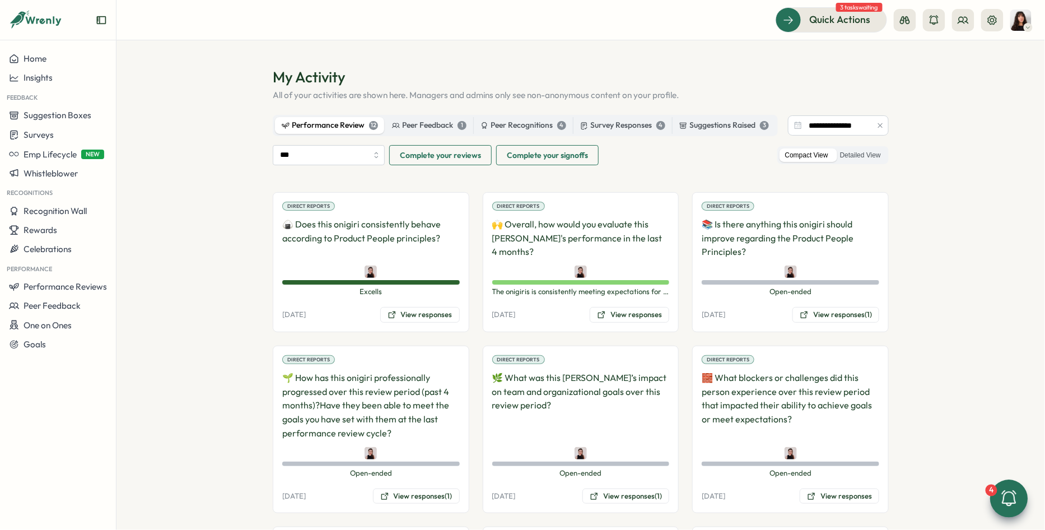
click at [363, 99] on p "All of your activities are shown here. Managers and admins only see non-anonymo…" at bounding box center [581, 95] width 616 height 12
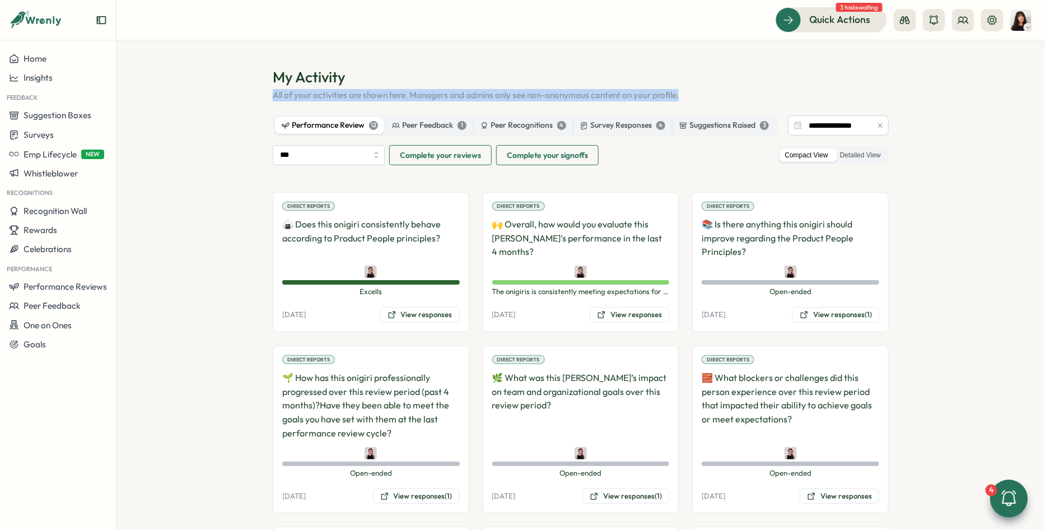
click at [363, 99] on p "All of your activities are shown here. Managers and admins only see non-anonymo…" at bounding box center [581, 95] width 616 height 12
click at [489, 95] on p "All of your activities are shown here. Managers and admins only see non-anonymo…" at bounding box center [581, 95] width 616 height 12
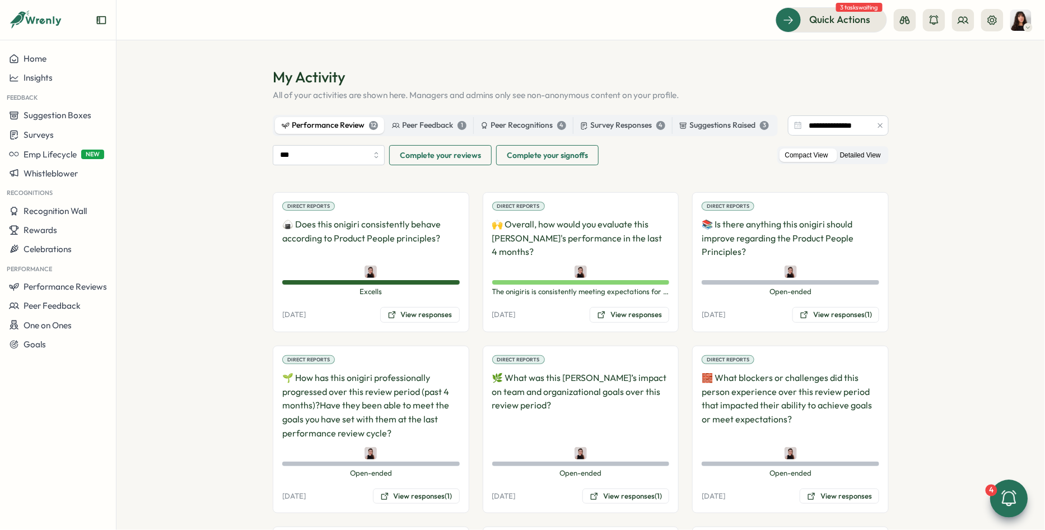
click at [865, 156] on label "Detailed View" at bounding box center [860, 155] width 52 height 14
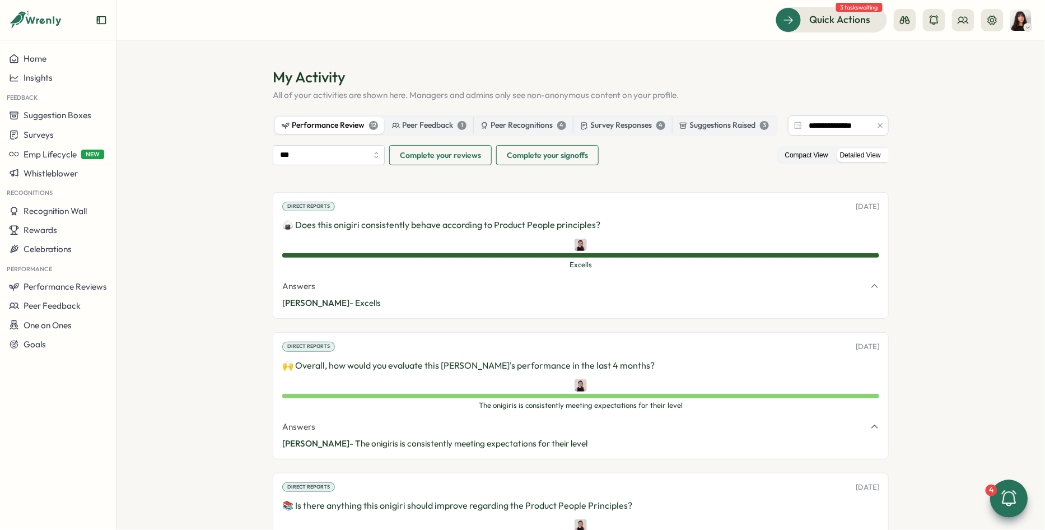
click at [793, 158] on label "Compact View" at bounding box center [806, 155] width 54 height 14
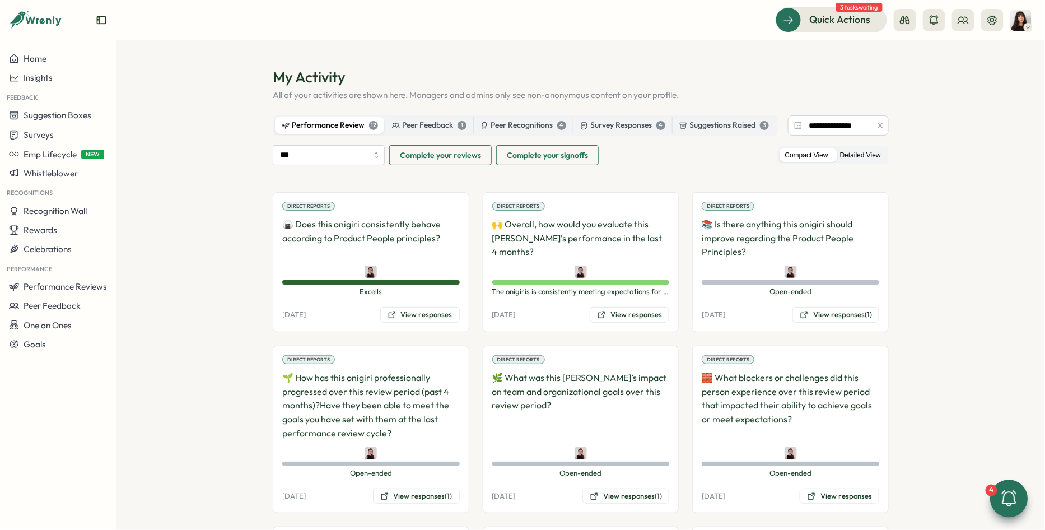
click at [860, 156] on label "Detailed View" at bounding box center [860, 155] width 52 height 14
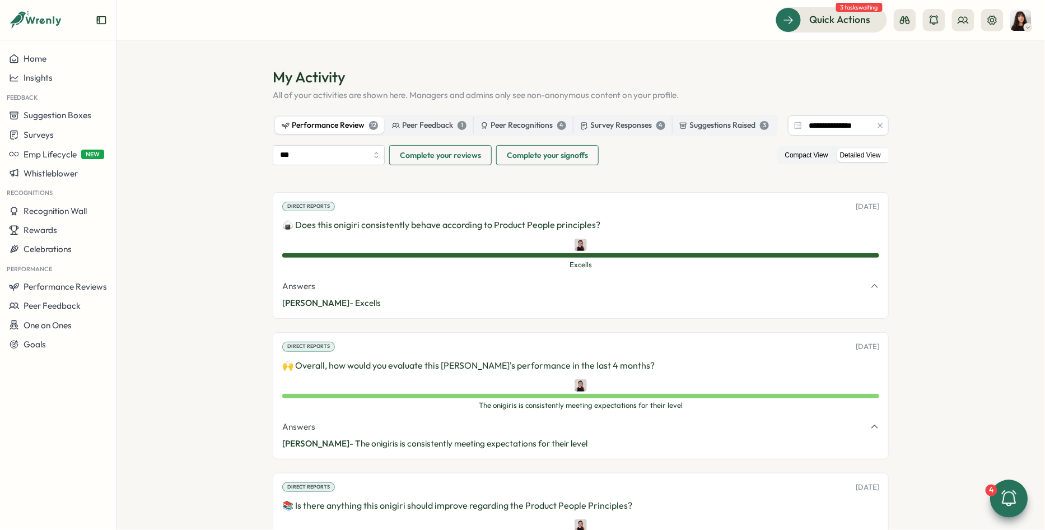
click at [802, 157] on label "Compact View" at bounding box center [806, 155] width 54 height 14
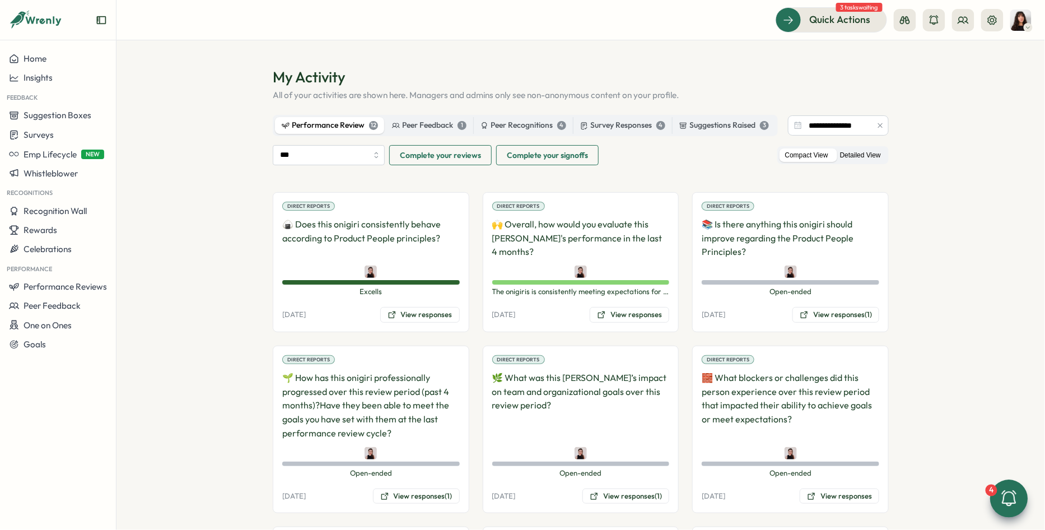
click at [840, 158] on label "Detailed View" at bounding box center [860, 155] width 52 height 14
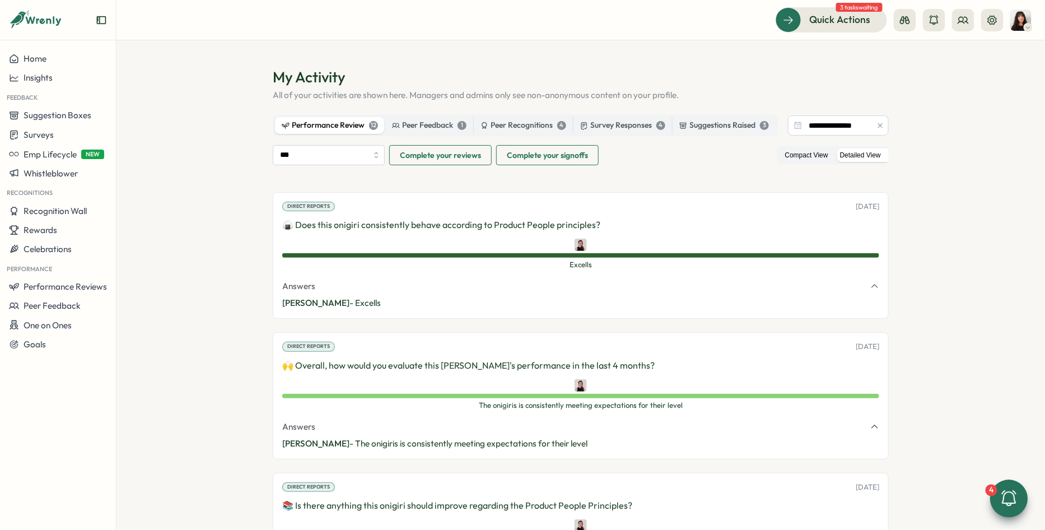
click at [809, 158] on label "Compact View" at bounding box center [806, 155] width 54 height 14
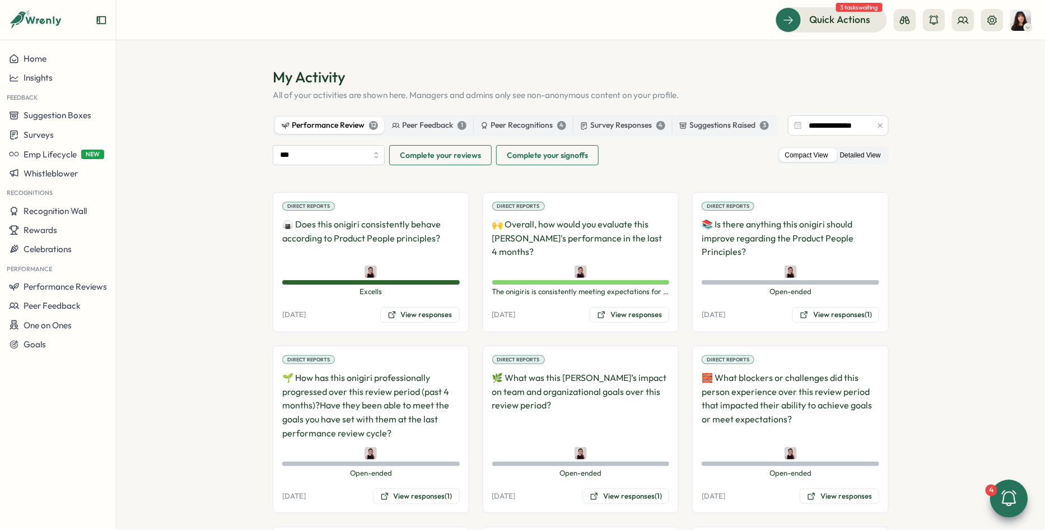
click at [868, 157] on label "Detailed View" at bounding box center [860, 155] width 52 height 14
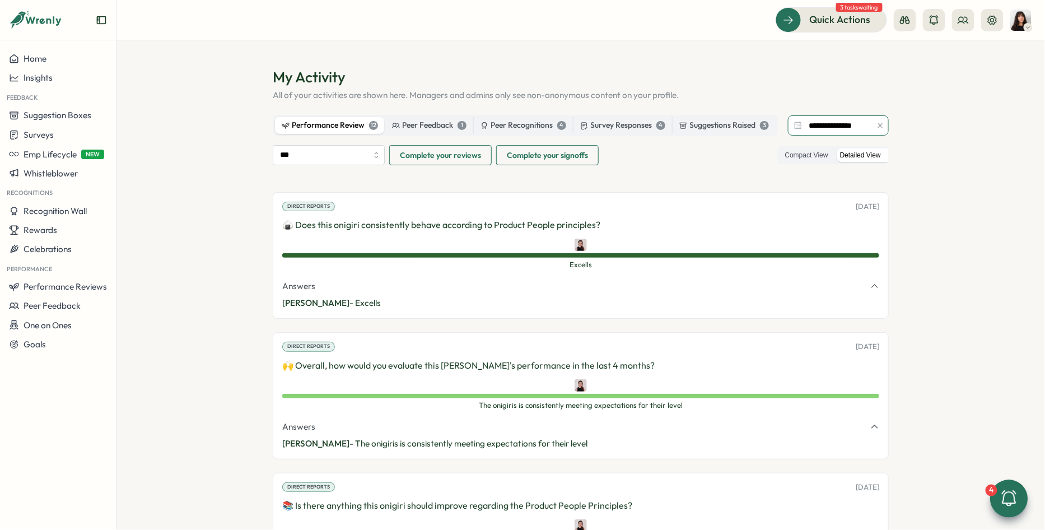
click at [825, 128] on input "**********" at bounding box center [838, 125] width 101 height 20
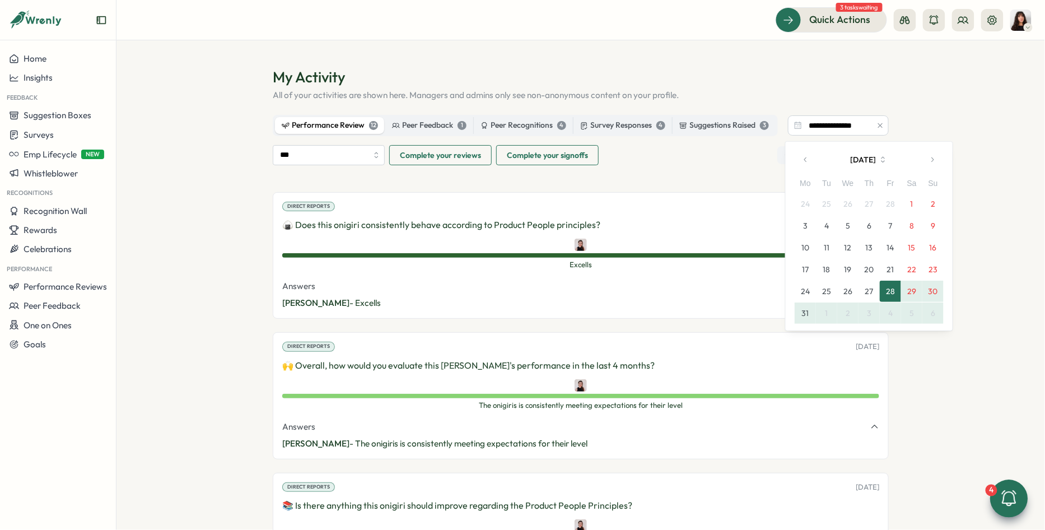
click at [804, 153] on button "button" at bounding box center [805, 159] width 22 height 22
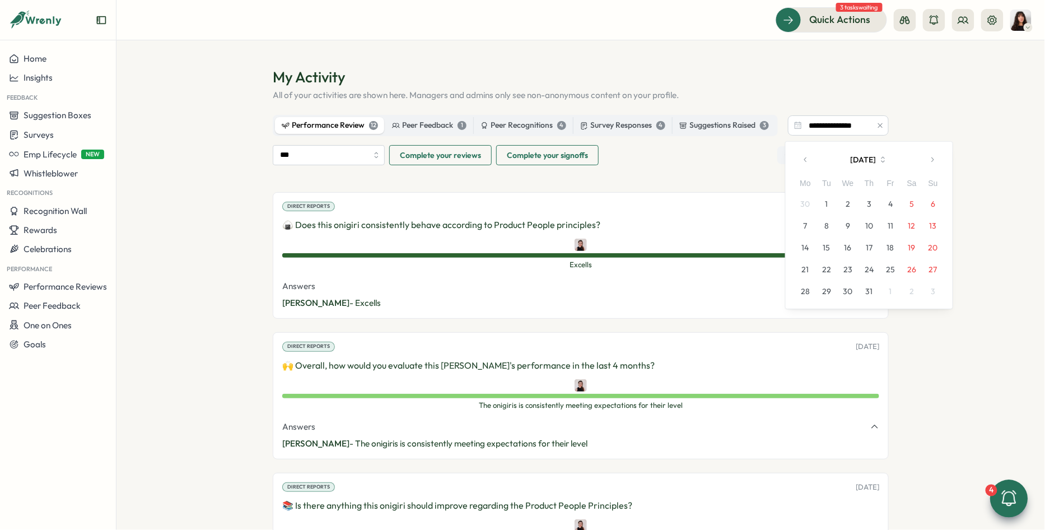
click at [932, 160] on icon "button" at bounding box center [932, 160] width 8 height 8
click at [842, 202] on button "1" at bounding box center [847, 203] width 21 height 21
click at [928, 158] on icon "button" at bounding box center [932, 160] width 8 height 8
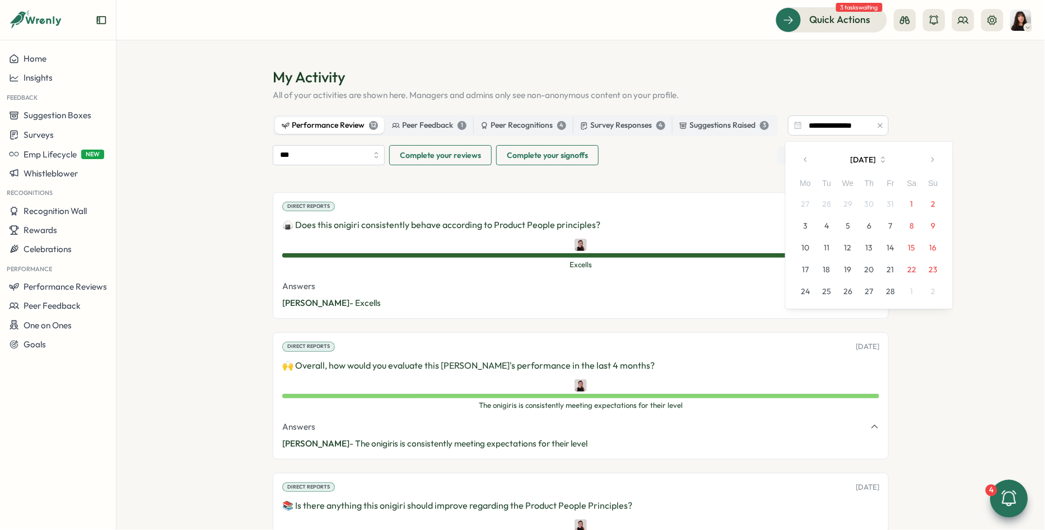
click at [928, 158] on icon "button" at bounding box center [932, 160] width 8 height 8
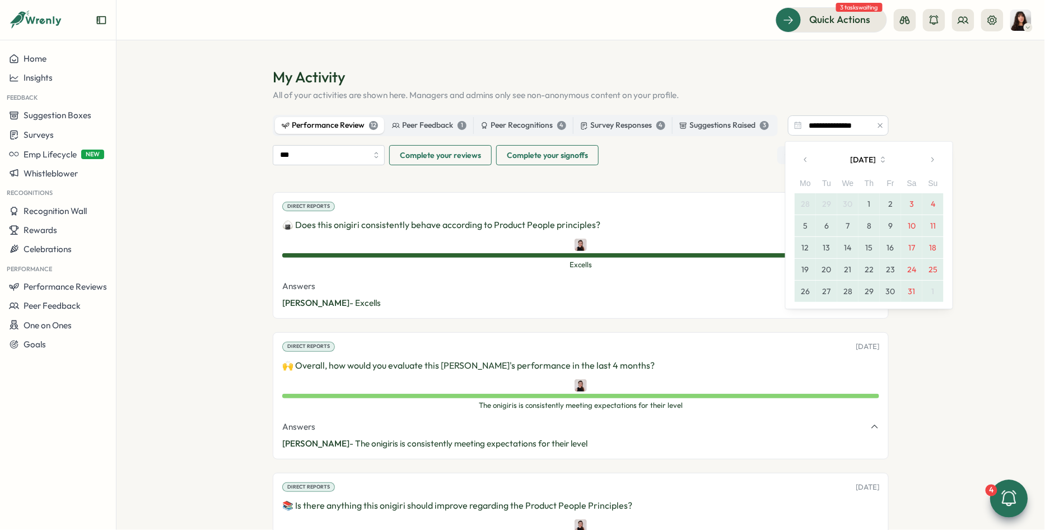
click at [928, 158] on icon "button" at bounding box center [932, 160] width 8 height 8
click at [926, 292] on button "31" at bounding box center [932, 290] width 21 height 21
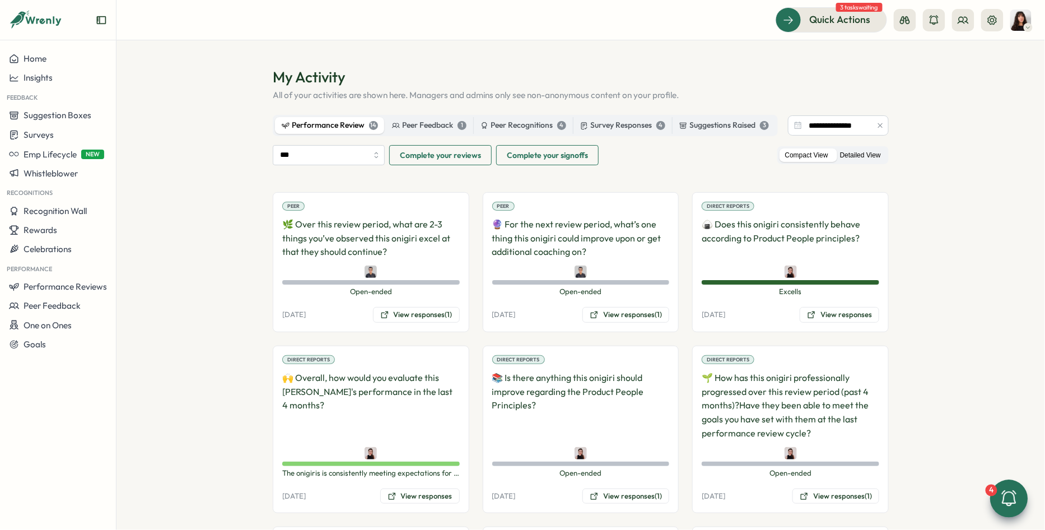
click at [865, 157] on label "Detailed View" at bounding box center [860, 155] width 52 height 14
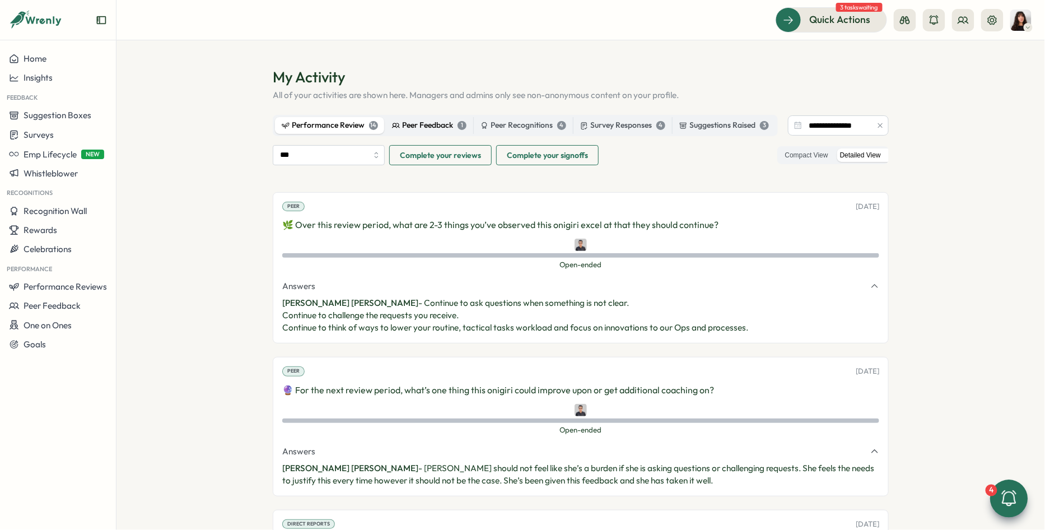
click at [431, 119] on div "Peer Feedback 1" at bounding box center [429, 125] width 74 height 12
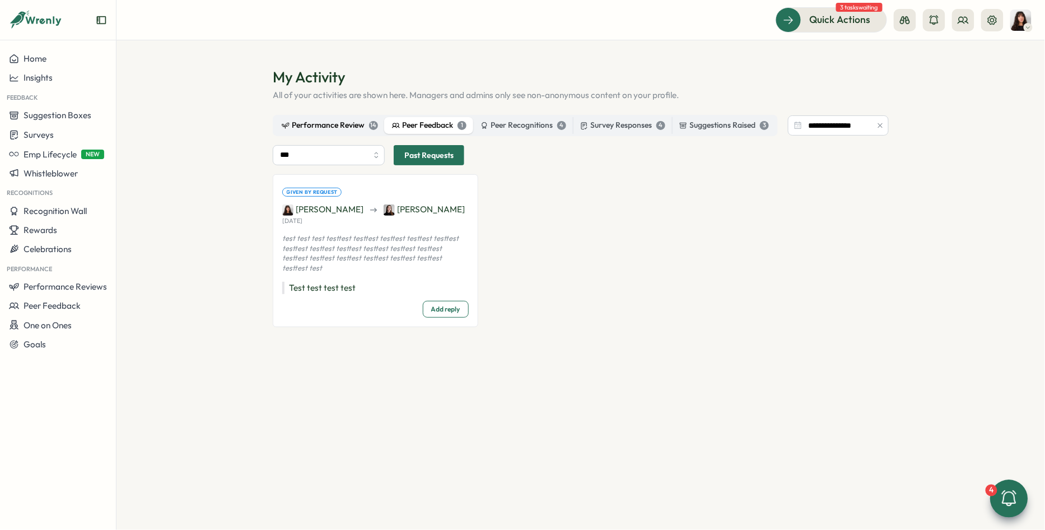
click at [330, 125] on div "Performance Review 14" at bounding box center [330, 125] width 96 height 12
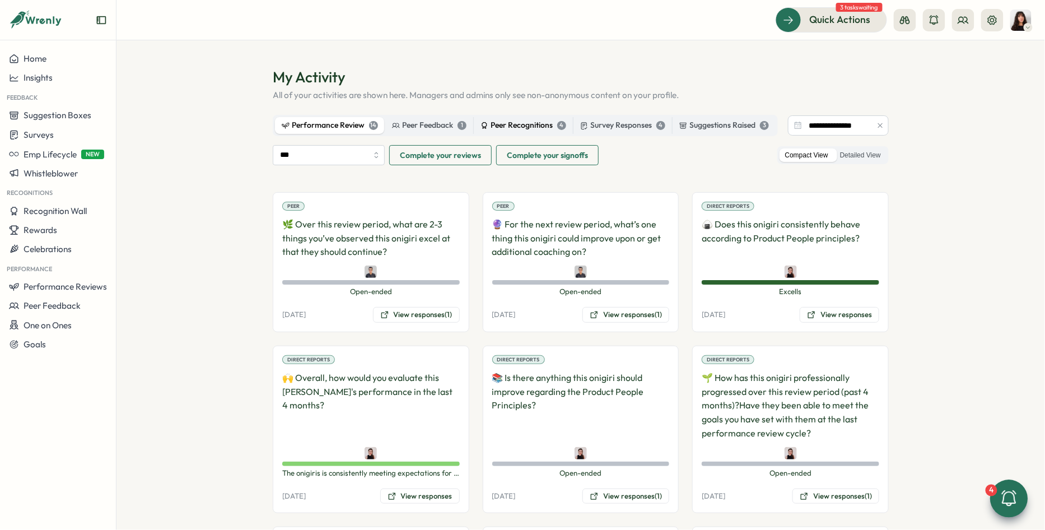
click at [532, 120] on div "Peer Recognitions 4" at bounding box center [523, 125] width 86 height 12
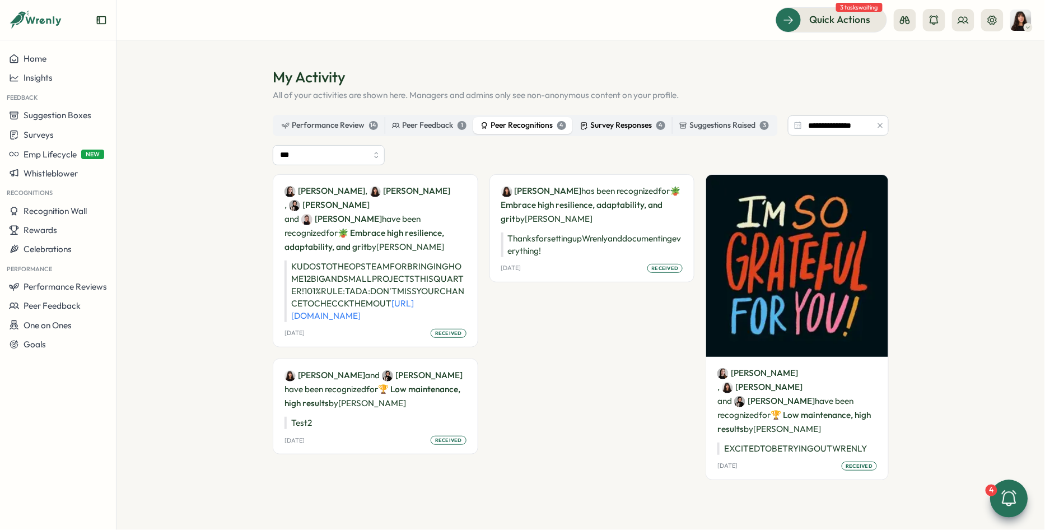
click at [639, 124] on div "Survey Responses 4" at bounding box center [622, 125] width 85 height 12
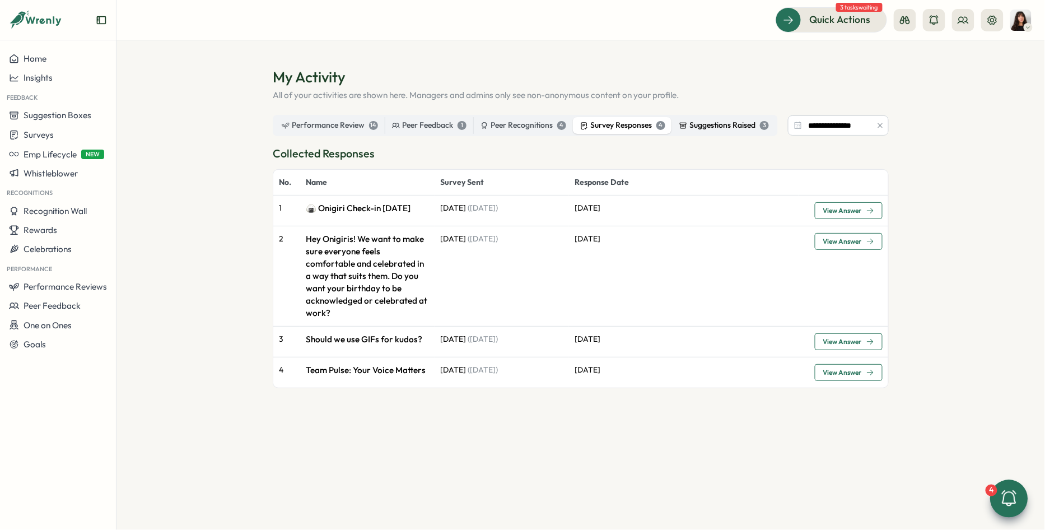
click at [696, 123] on div "Suggestions Raised 3" at bounding box center [724, 125] width 90 height 12
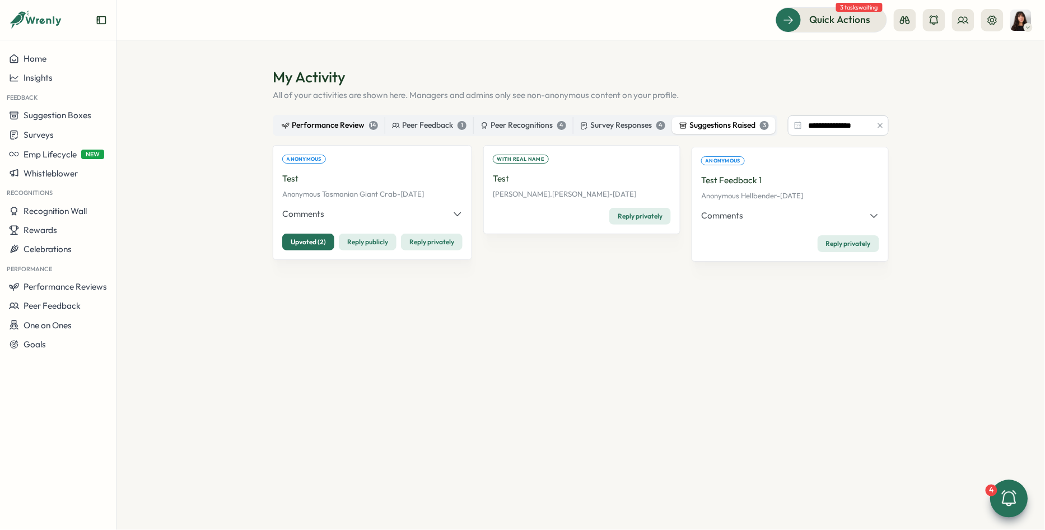
click at [339, 123] on div "Performance Review 14" at bounding box center [330, 125] width 96 height 12
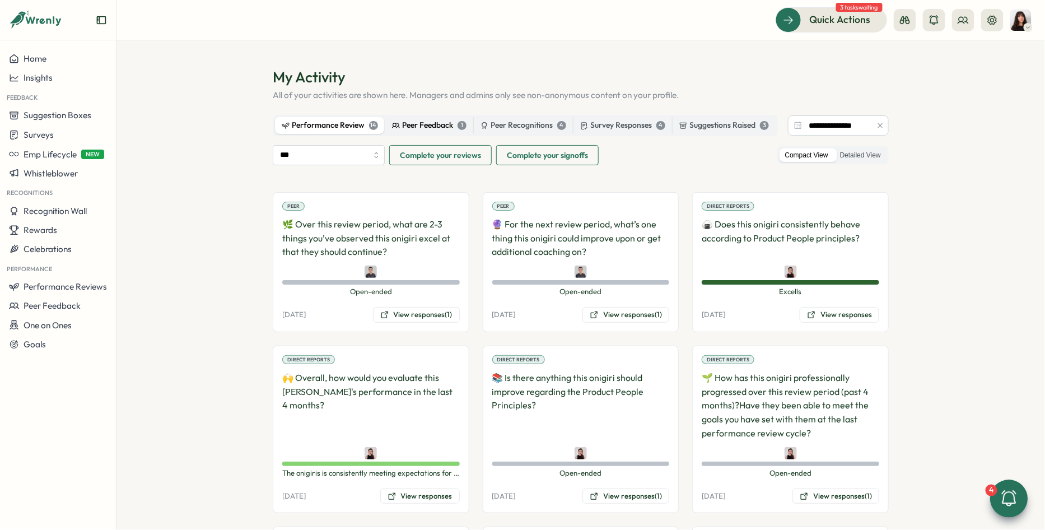
click at [419, 122] on div "Peer Feedback 1" at bounding box center [429, 125] width 74 height 12
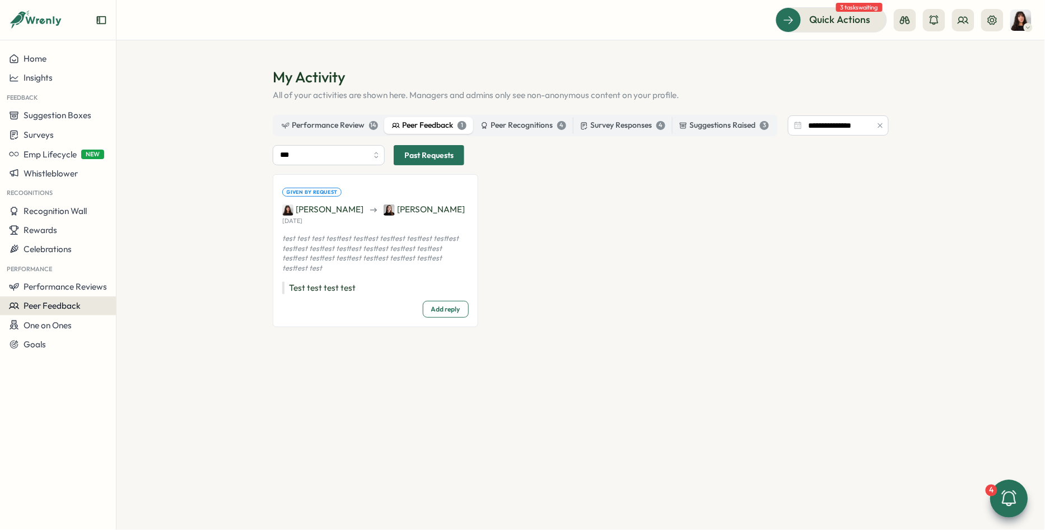
click at [78, 307] on span "Peer Feedback" at bounding box center [52, 305] width 57 height 11
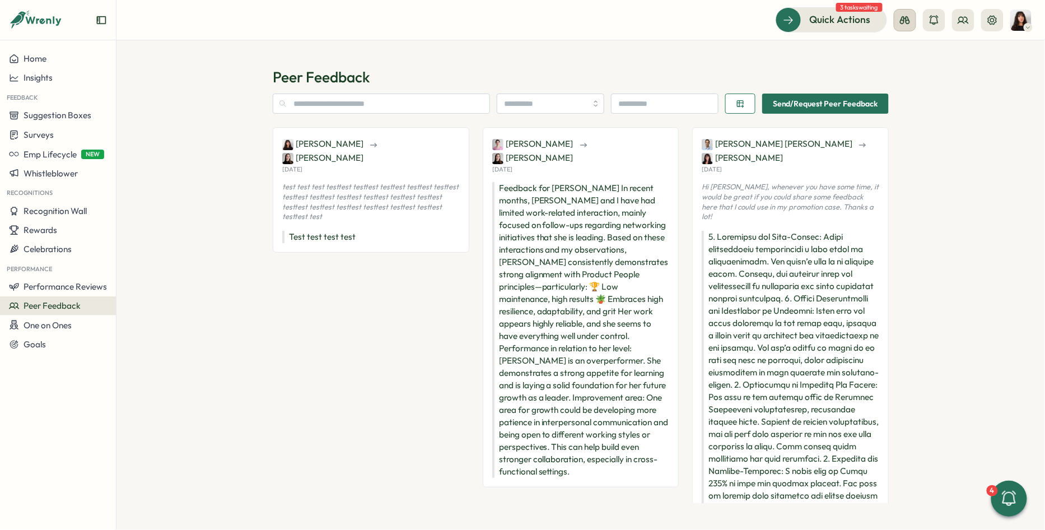
click at [907, 22] on icon at bounding box center [904, 20] width 11 height 11
click at [901, 103] on div "Employee View" at bounding box center [905, 102] width 76 height 12
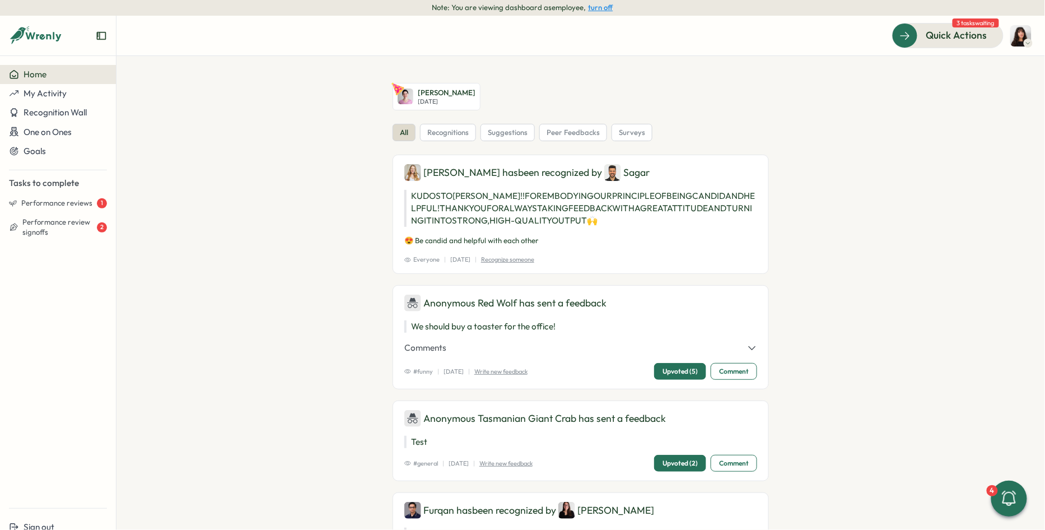
click at [600, 10] on button "turn off" at bounding box center [600, 7] width 25 height 8
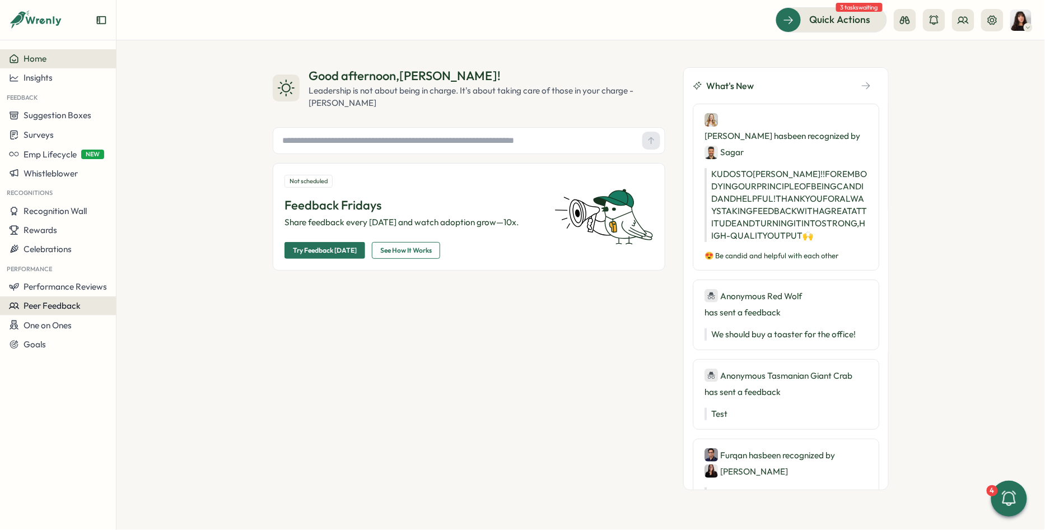
click at [67, 306] on span "Peer Feedback" at bounding box center [52, 305] width 57 height 11
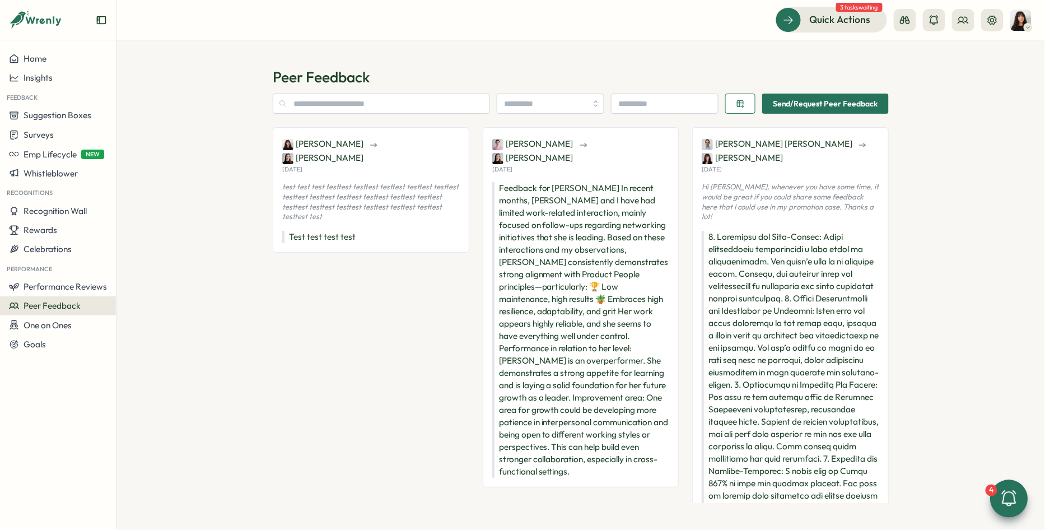
click at [1005, 500] on icon at bounding box center [1008, 498] width 19 height 19
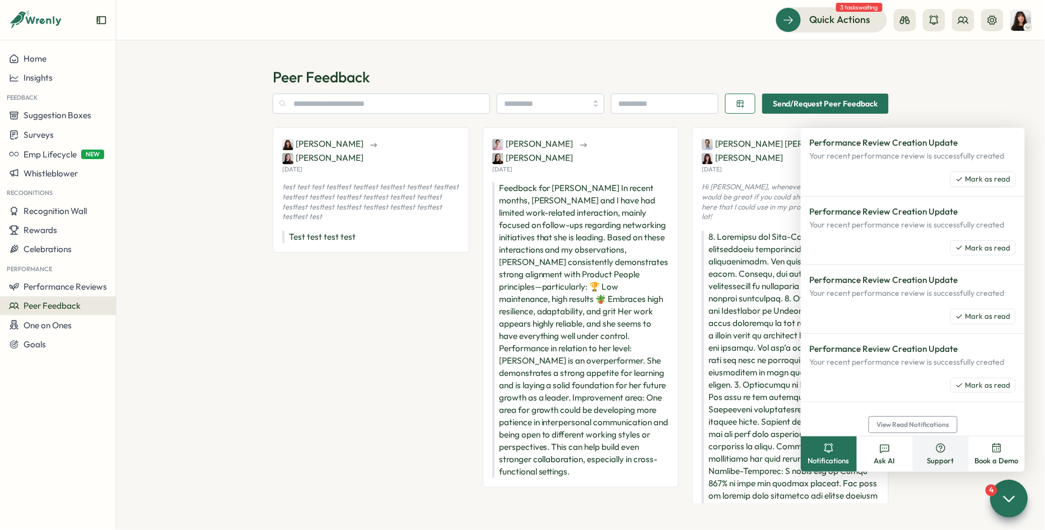
click at [924, 451] on button "Support" at bounding box center [940, 453] width 56 height 35
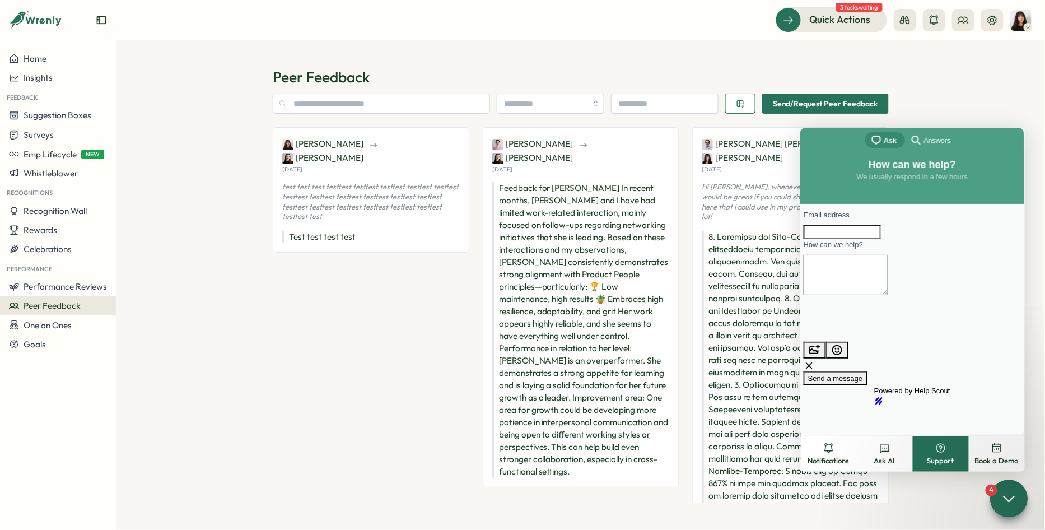
click at [930, 139] on span "Answers" at bounding box center [936, 139] width 27 height 11
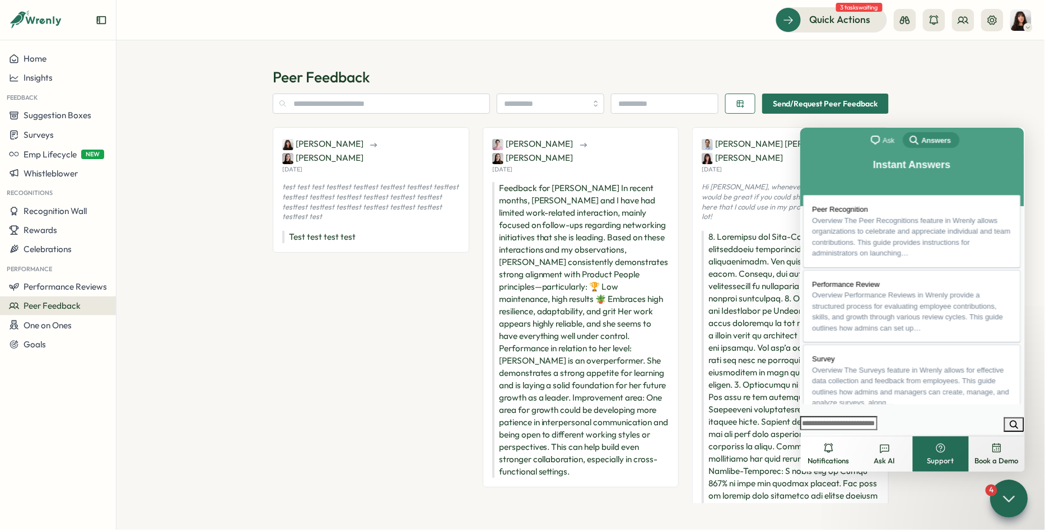
click at [839, 416] on input "Search Doc articles" at bounding box center [837, 422] width 77 height 15
type input "**********"
click button "search" at bounding box center [1013, 423] width 20 height 15
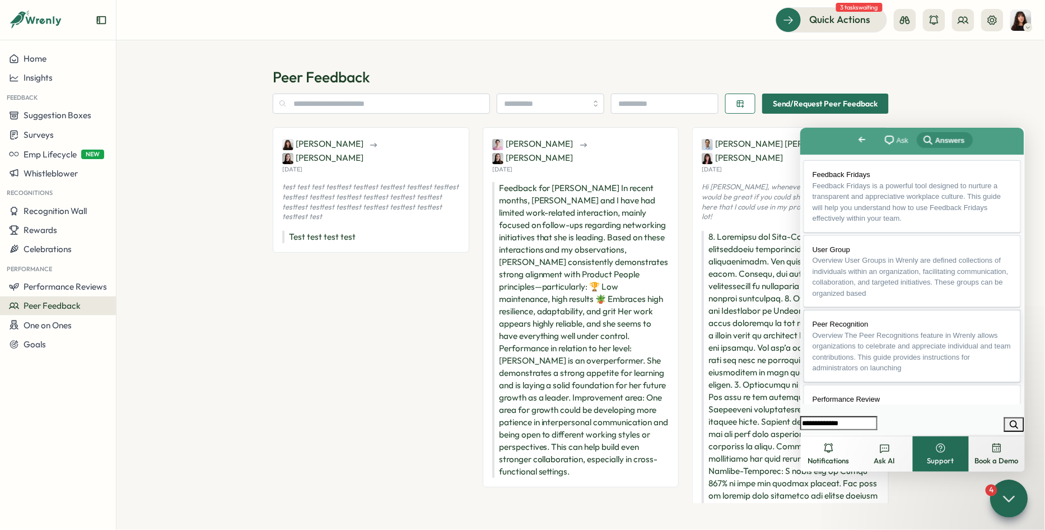
scroll to position [27, 0]
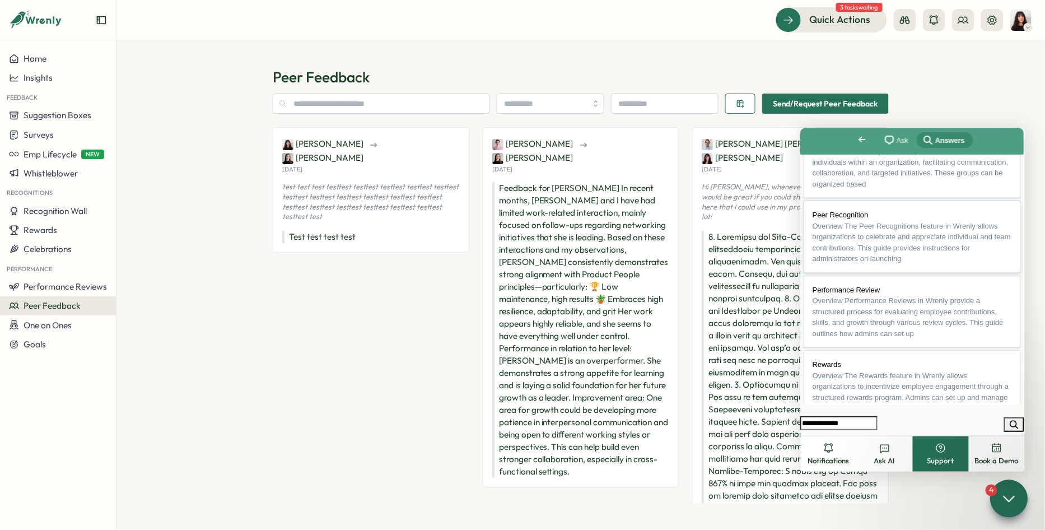
click at [863, 261] on span "Overview The Peer Recognitions feature in Wrenly allows organizations to celebr…" at bounding box center [911, 241] width 198 height 41
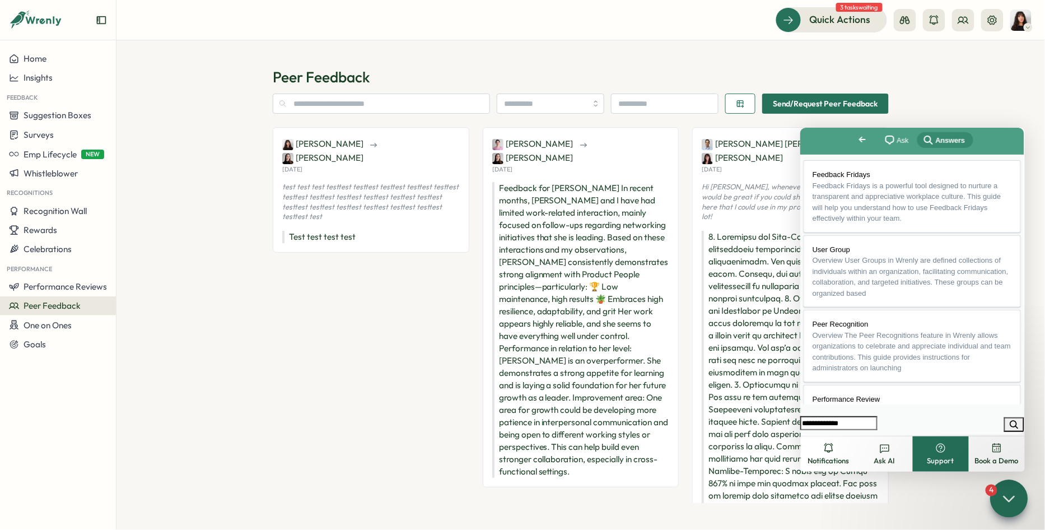
scroll to position [0, 0]
click at [958, 461] on button "Support" at bounding box center [940, 453] width 56 height 35
click at [820, 434] on button "Close" at bounding box center [810, 441] width 20 height 15
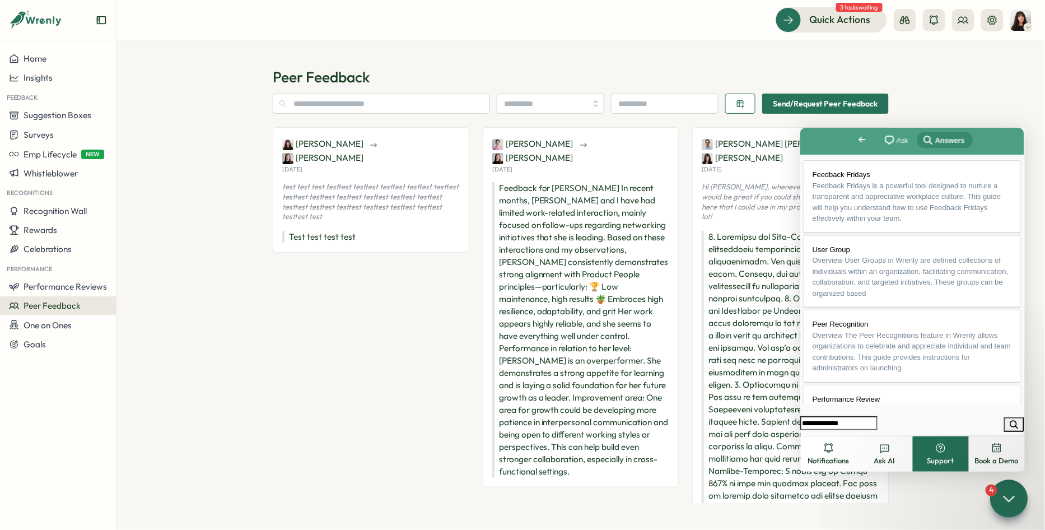
click at [815, 417] on input "**********" at bounding box center [837, 422] width 77 height 15
click at [815, 416] on input "**********" at bounding box center [837, 422] width 77 height 15
type input "********"
click at [1003, 416] on button "search" at bounding box center [1013, 423] width 20 height 15
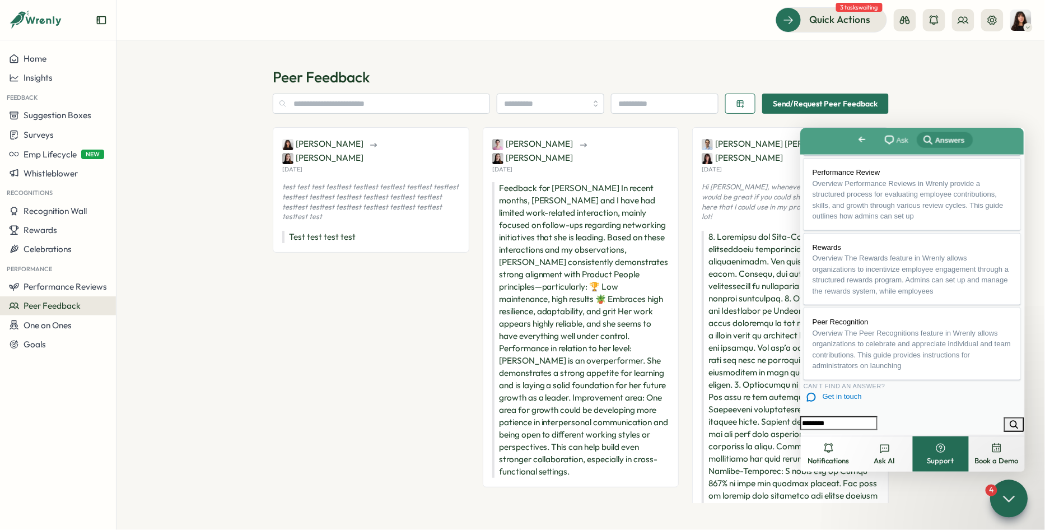
click at [1005, 497] on icon at bounding box center [1009, 498] width 10 height 5
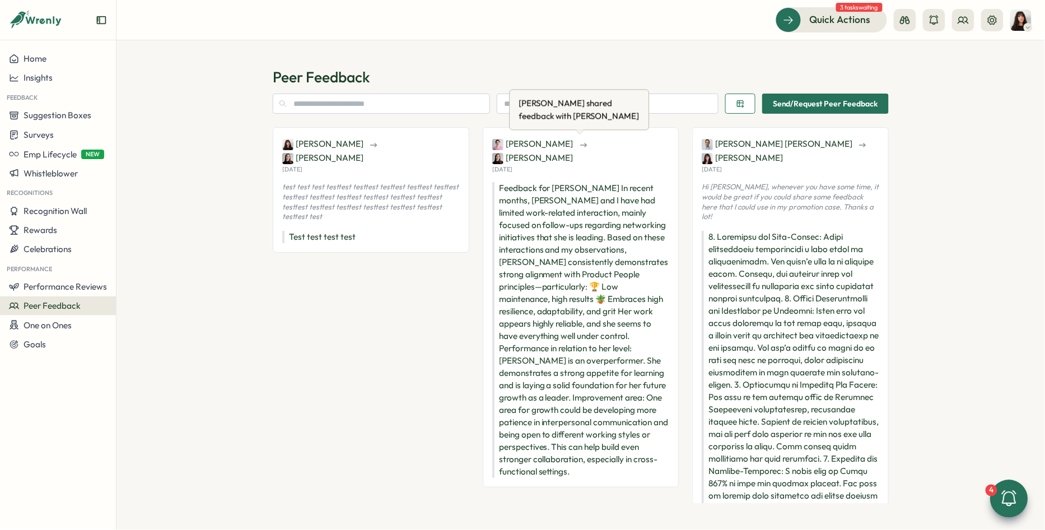
click at [544, 145] on span "[PERSON_NAME]" at bounding box center [532, 144] width 81 height 12
click at [499, 147] on img at bounding box center [497, 144] width 11 height 11
click at [961, 20] on icon at bounding box center [962, 20] width 11 height 11
click at [956, 72] on div "User Groups" at bounding box center [964, 77] width 71 height 12
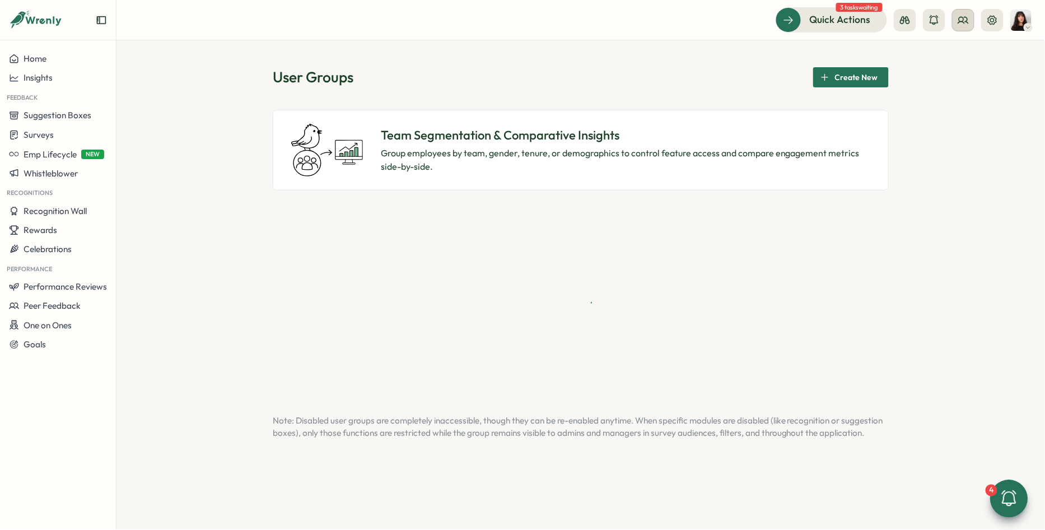
click at [965, 18] on icon at bounding box center [962, 20] width 11 height 11
click at [954, 51] on div "Org Members" at bounding box center [964, 55] width 71 height 12
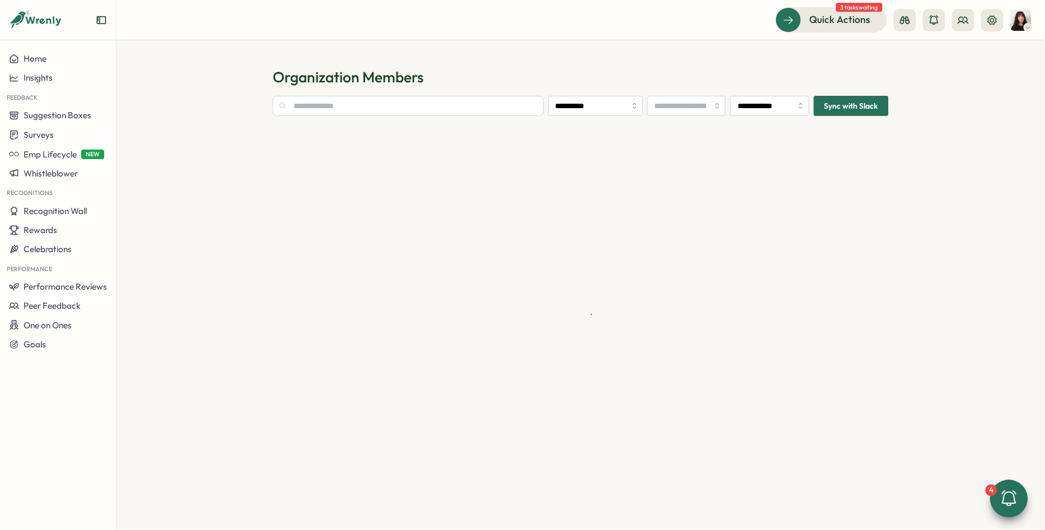
type input "**********"
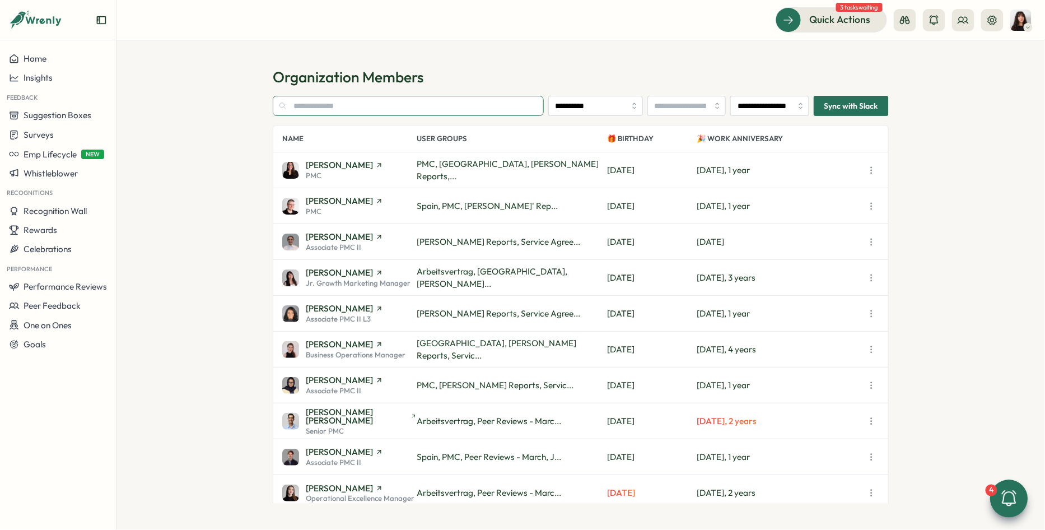
click at [406, 100] on input "text" at bounding box center [408, 106] width 271 height 20
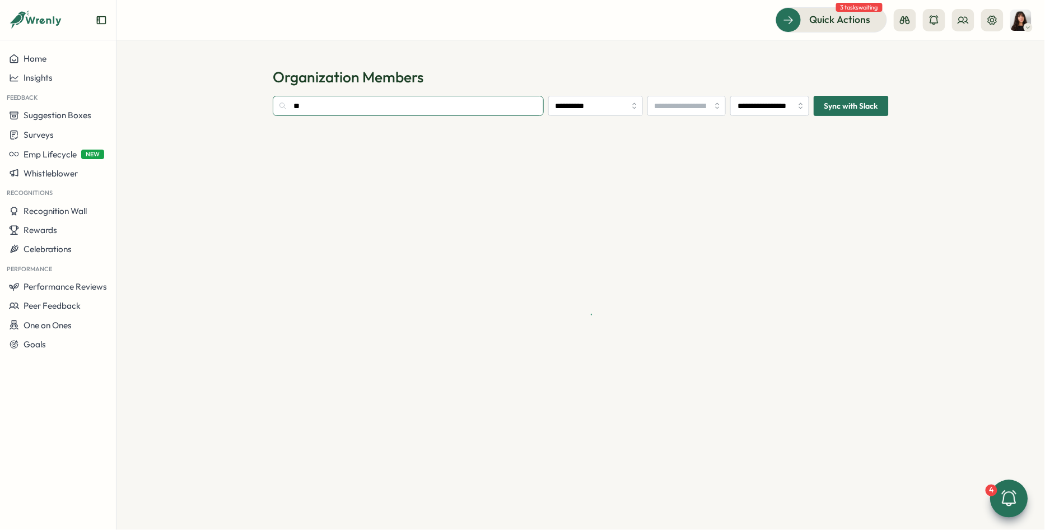
type input "*"
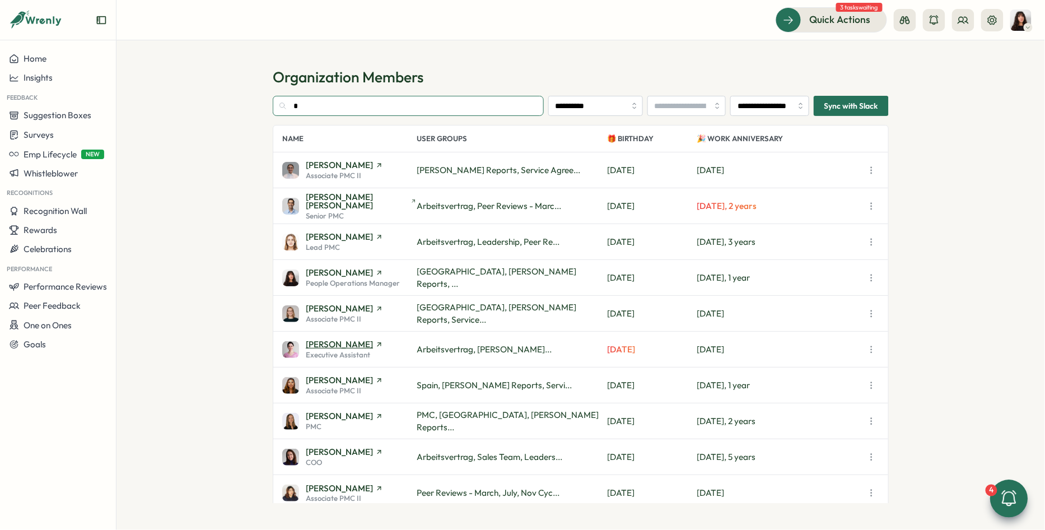
type input "*"
click at [337, 341] on span "[PERSON_NAME]" at bounding box center [339, 344] width 67 height 8
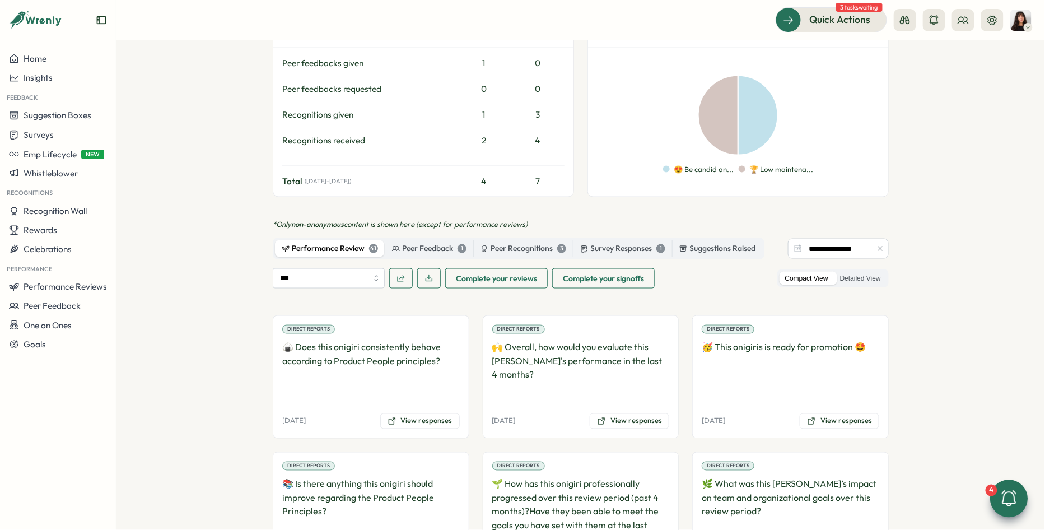
scroll to position [516, 0]
click at [422, 217] on div "Export All Data" at bounding box center [426, 213] width 62 height 17
click at [425, 242] on div "Peer Feedback 1" at bounding box center [429, 248] width 74 height 12
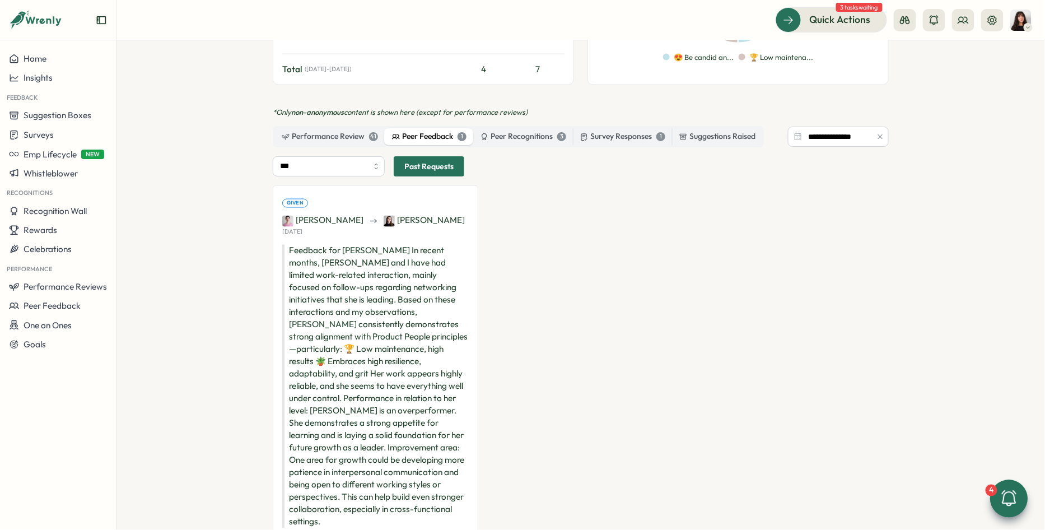
scroll to position [612, 0]
